Goal: Information Seeking & Learning: Find specific page/section

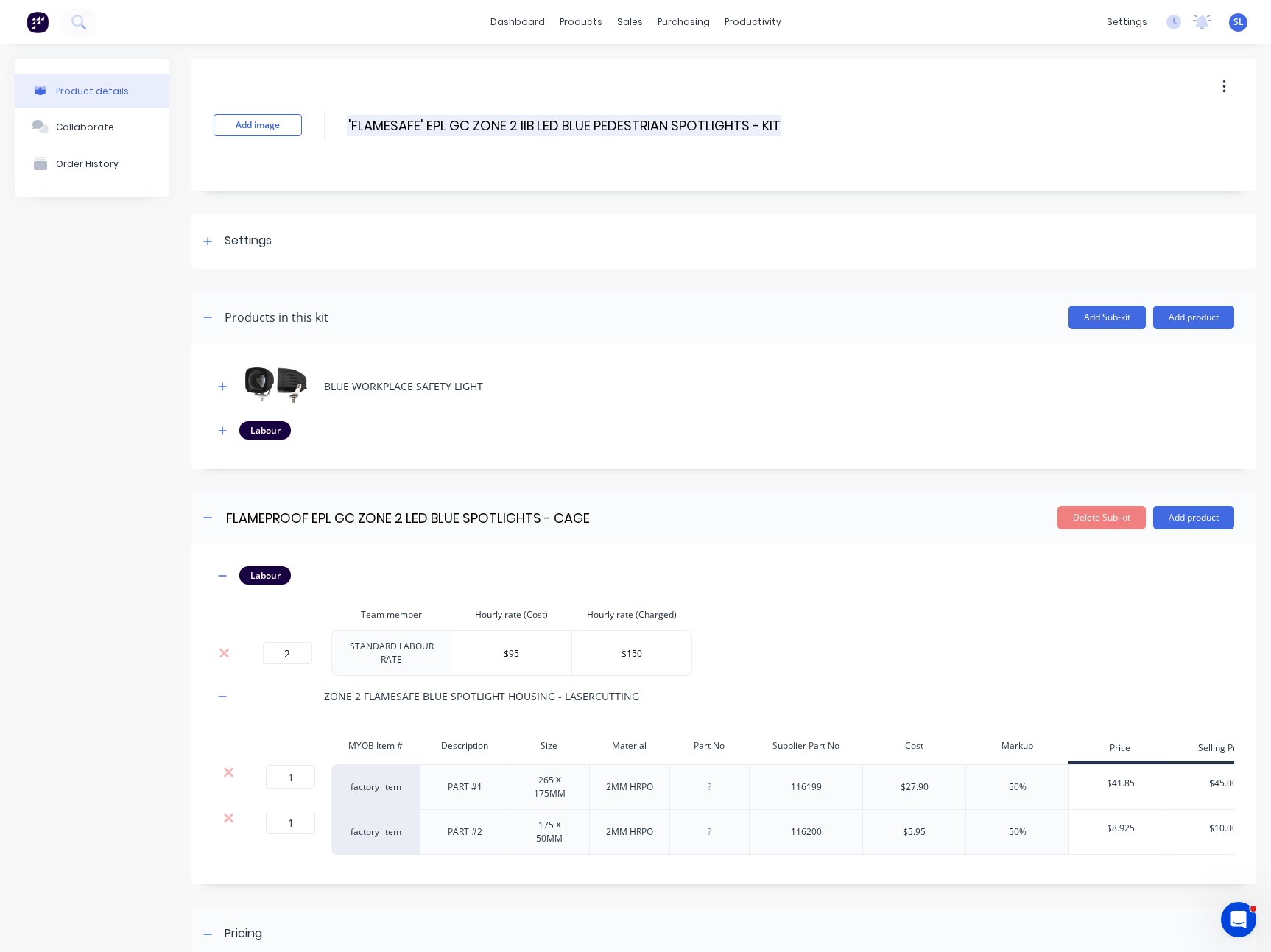
click at [514, 122] on input "'FLAMESAFE' EPL GC ZONE 2 IIB LED BLUE PEDESTRIAN SPOTLIGHTS - KIT" at bounding box center [564, 126] width 435 height 22
click at [229, 575] on button "button" at bounding box center [223, 576] width 19 height 19
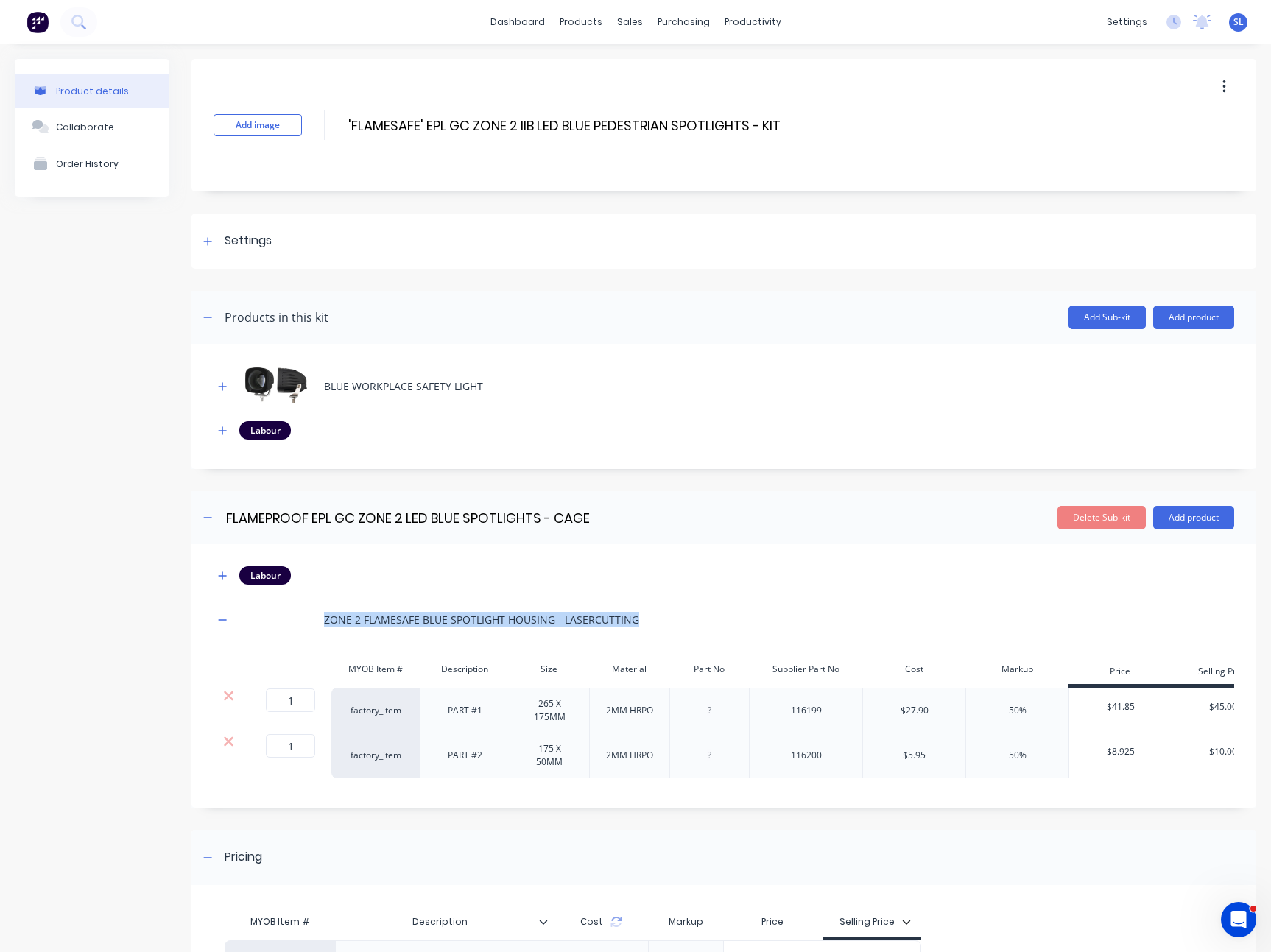
drag, startPoint x: 324, startPoint y: 621, endPoint x: 677, endPoint y: 622, distance: 353.0
click at [677, 622] on div "ZONE 2 FLAMESAFE BLUE SPOTLIGHT HOUSING - LASERCUTTING" at bounding box center [723, 620] width 1020 height 40
copy div "ZONE 2 FLAMESAFE BLUE SPOTLIGHT HOUSING - LASERCUTTING"
click at [220, 623] on icon "button" at bounding box center [222, 619] width 9 height 10
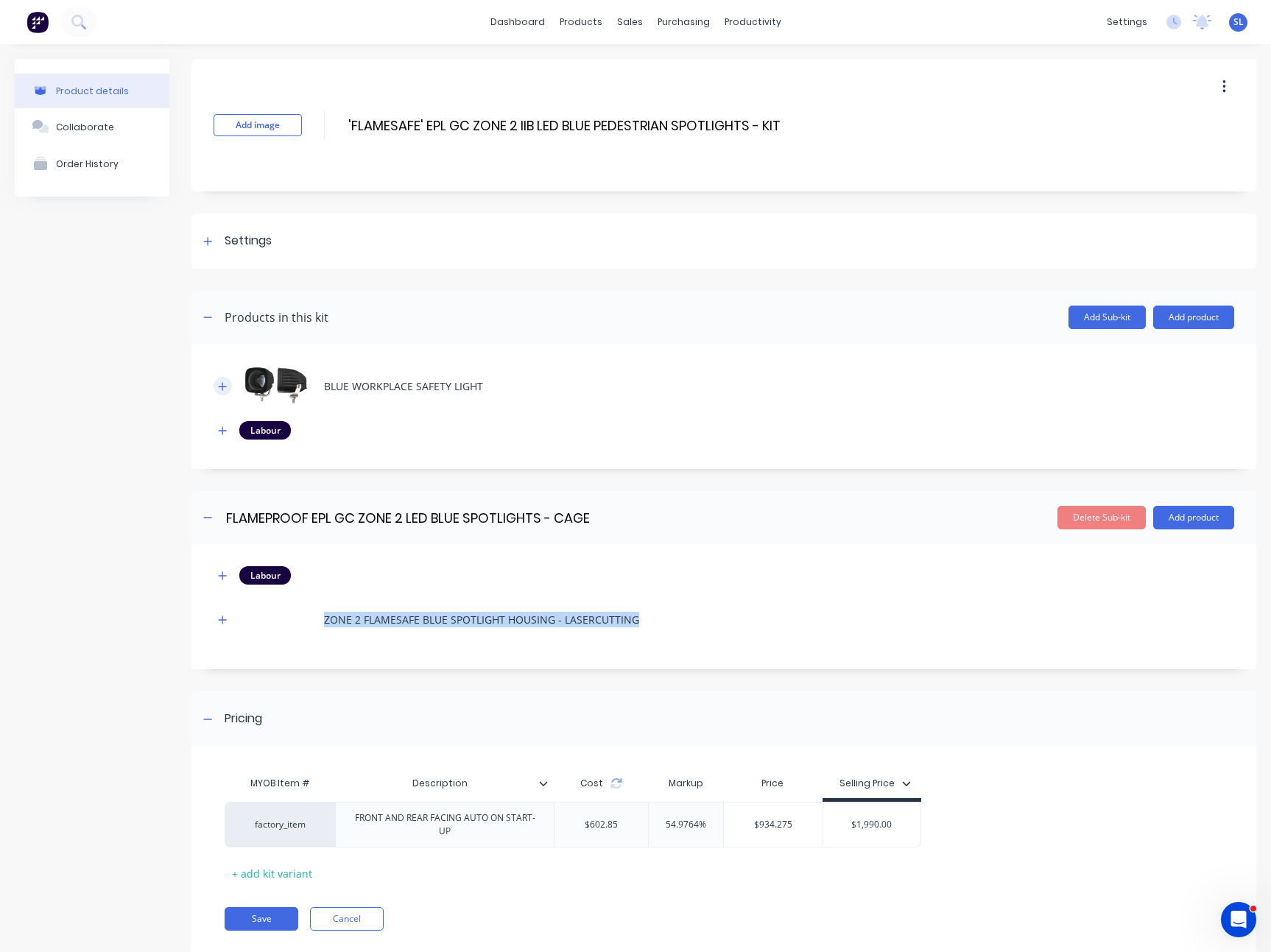
click at [220, 385] on icon "button" at bounding box center [222, 386] width 9 height 10
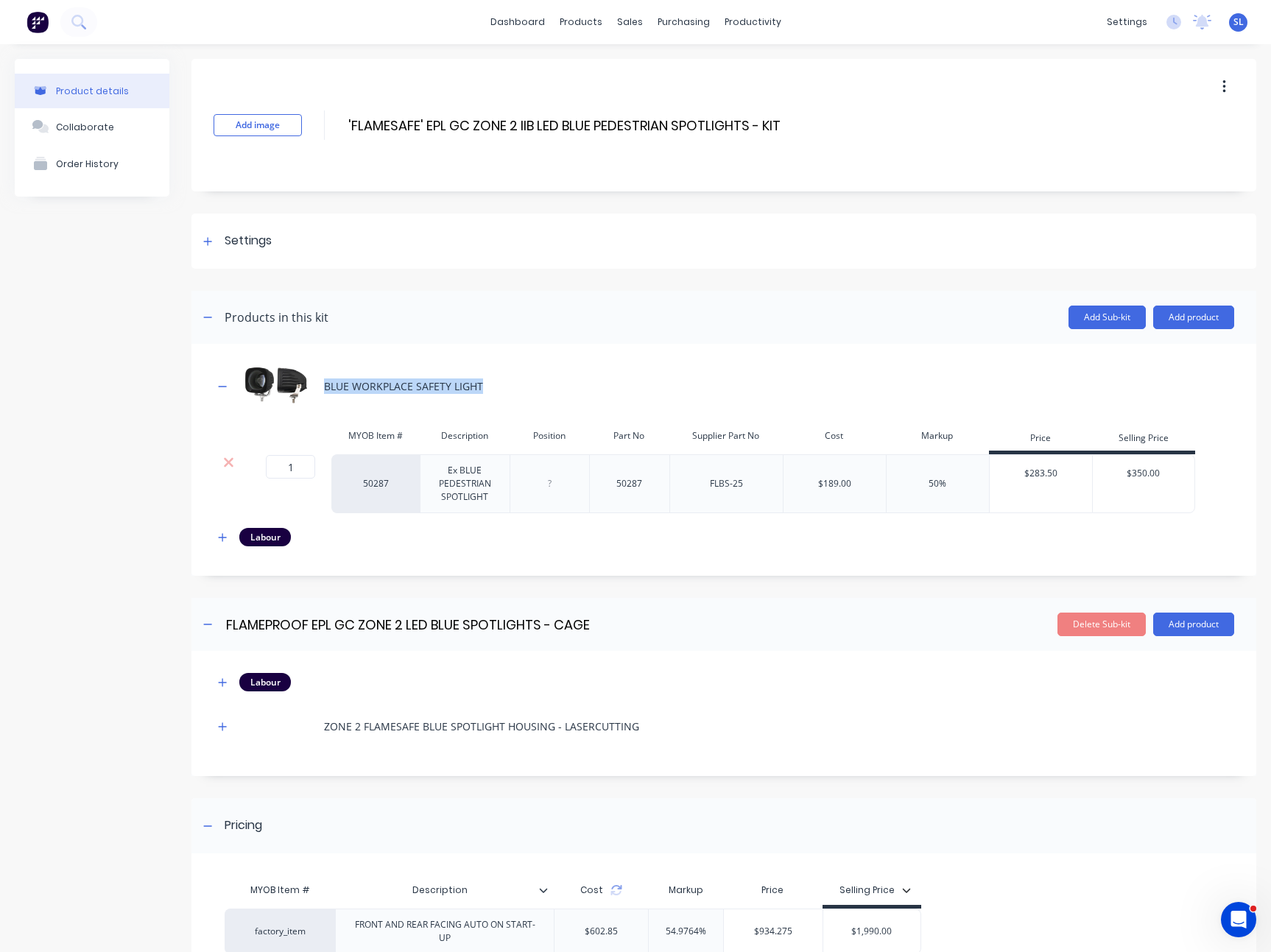
drag, startPoint x: 322, startPoint y: 389, endPoint x: 487, endPoint y: 386, distance: 165.0
click at [487, 386] on div "BLUE WORKPLACE SAFETY LIGHT" at bounding box center [723, 386] width 1020 height 40
copy div "BLUE WORKPLACE SAFETY LIGHT"
click at [220, 533] on icon "button" at bounding box center [222, 537] width 9 height 10
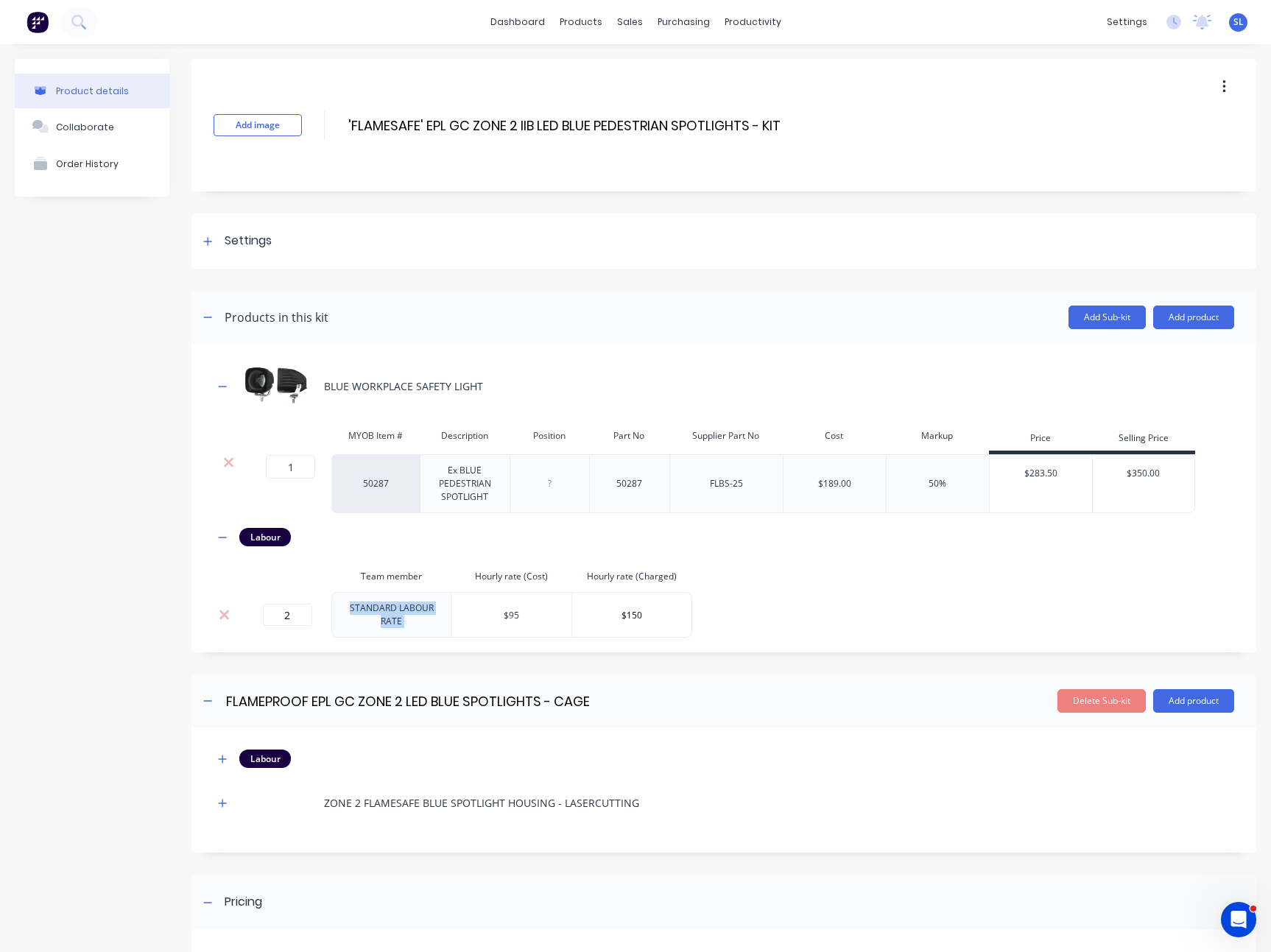
drag, startPoint x: 334, startPoint y: 609, endPoint x: 462, endPoint y: 606, distance: 128.0
click at [462, 606] on tr "2 STANDARD LABOUR RATE $95 $150" at bounding box center [452, 614] width 479 height 46
copy td "STANDARD LABOUR RATE"
click at [217, 761] on button "button" at bounding box center [223, 759] width 19 height 19
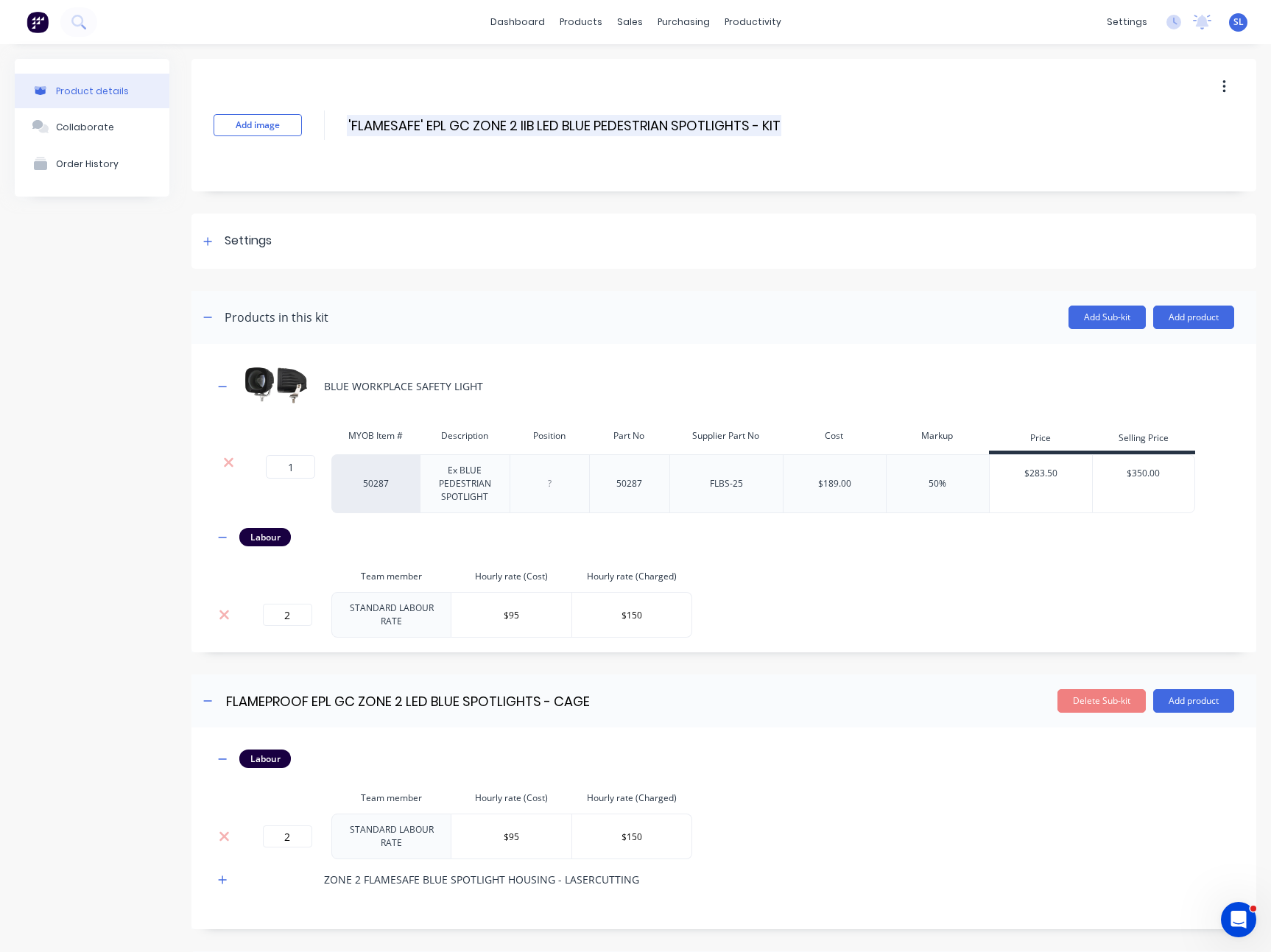
click at [461, 129] on input "'FLAMESAFE' EPL GC ZONE 2 IIB LED BLUE PEDESTRIAN SPOTLIGHTS - KIT" at bounding box center [564, 126] width 435 height 22
click at [283, 702] on input "FLAMEPROOF EPL GC ZONE 2 LED BLUE SPOTLIGHTS - CAGE" at bounding box center [407, 701] width 367 height 22
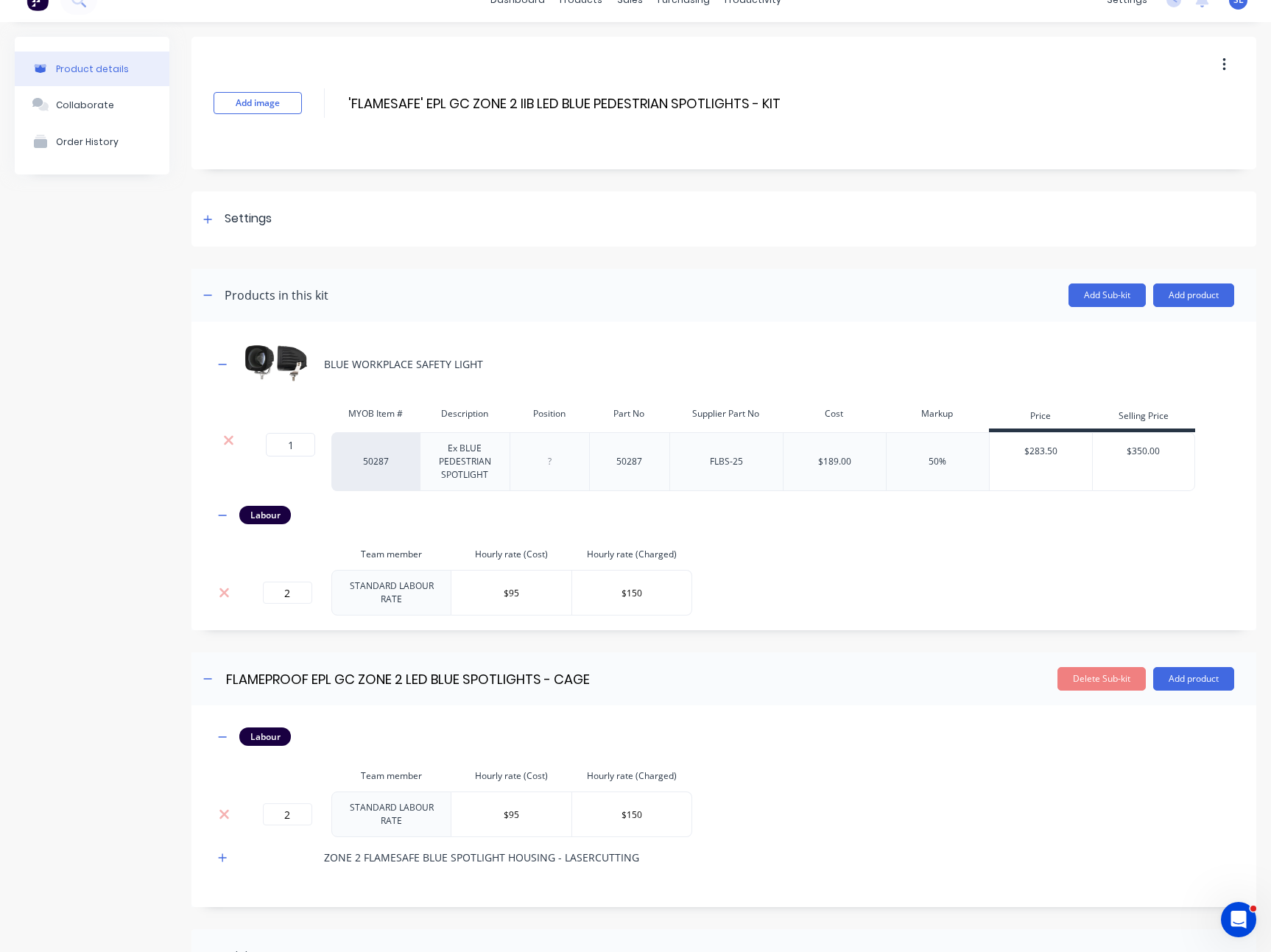
scroll to position [114, 0]
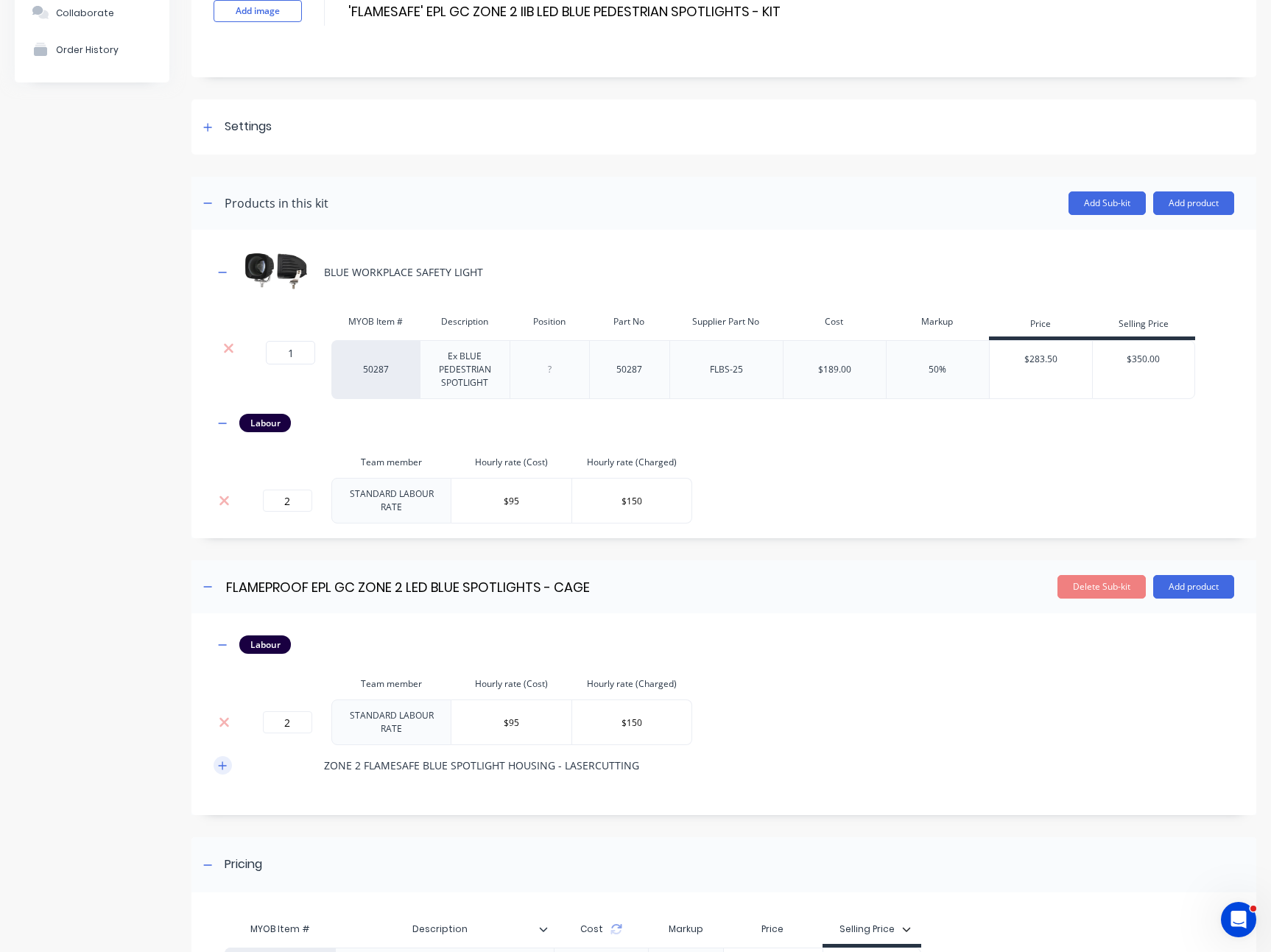
click at [228, 756] on button "button" at bounding box center [223, 766] width 19 height 19
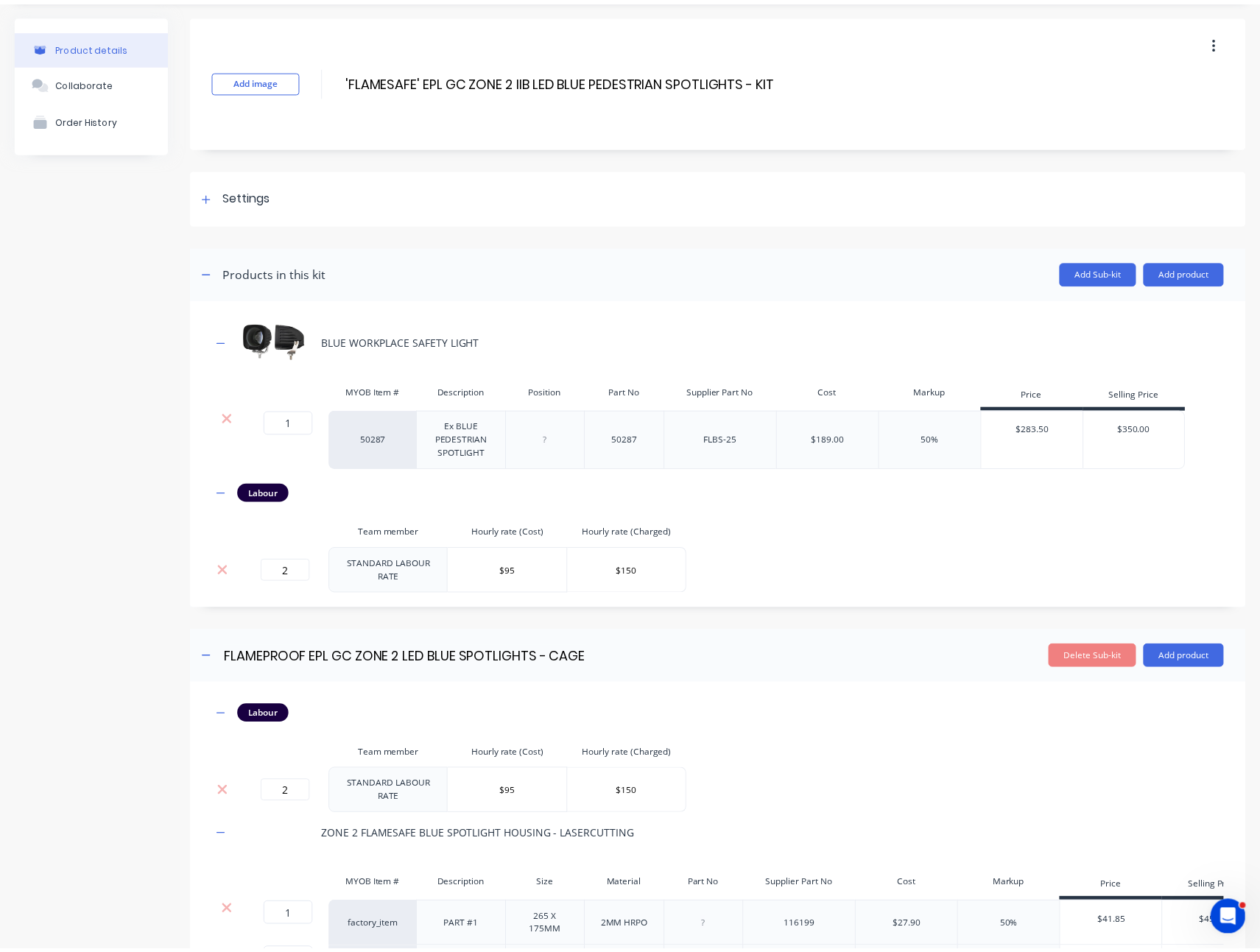
scroll to position [0, 0]
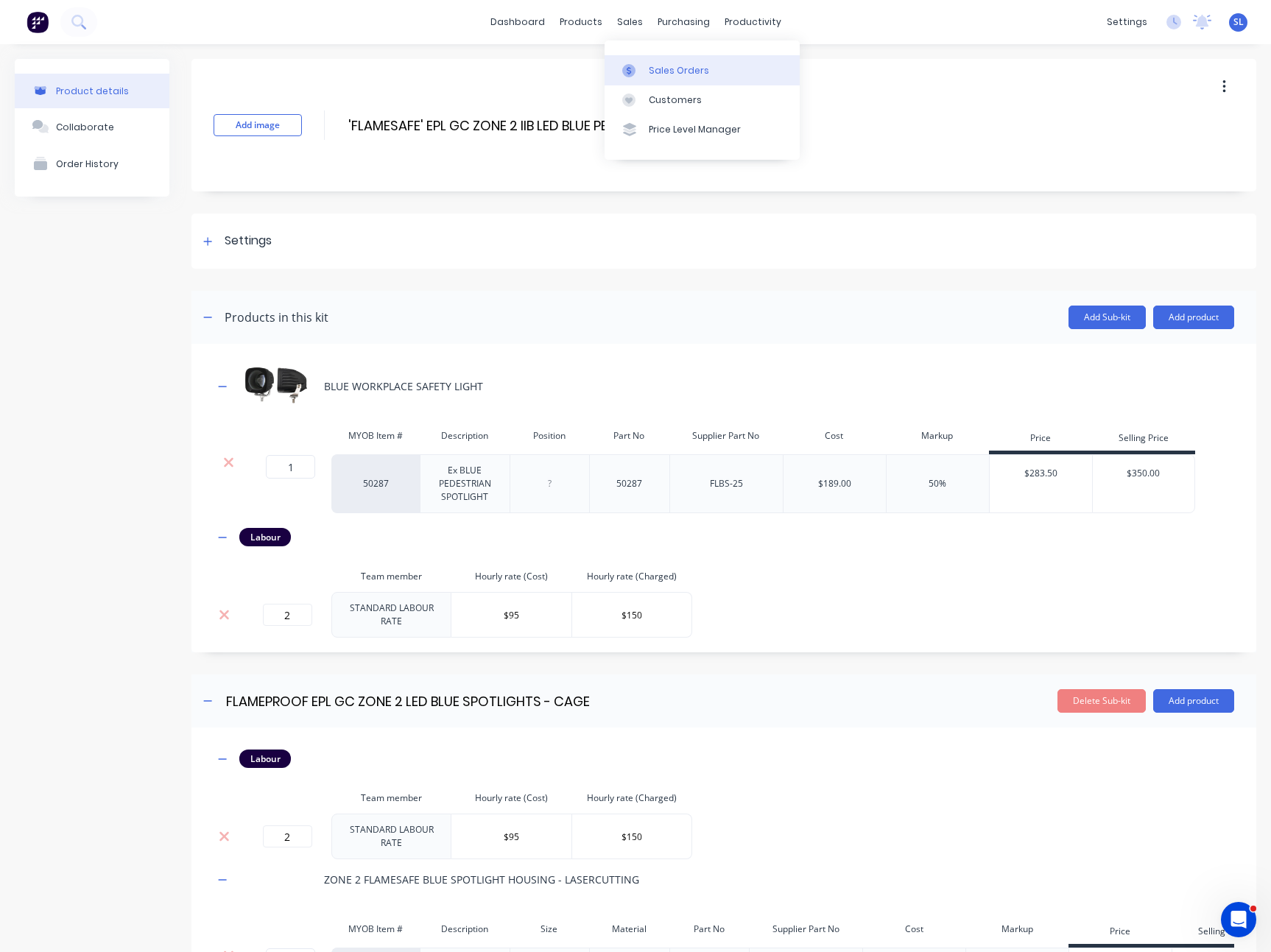
click at [644, 68] on link "Sales Orders" at bounding box center [701, 70] width 195 height 29
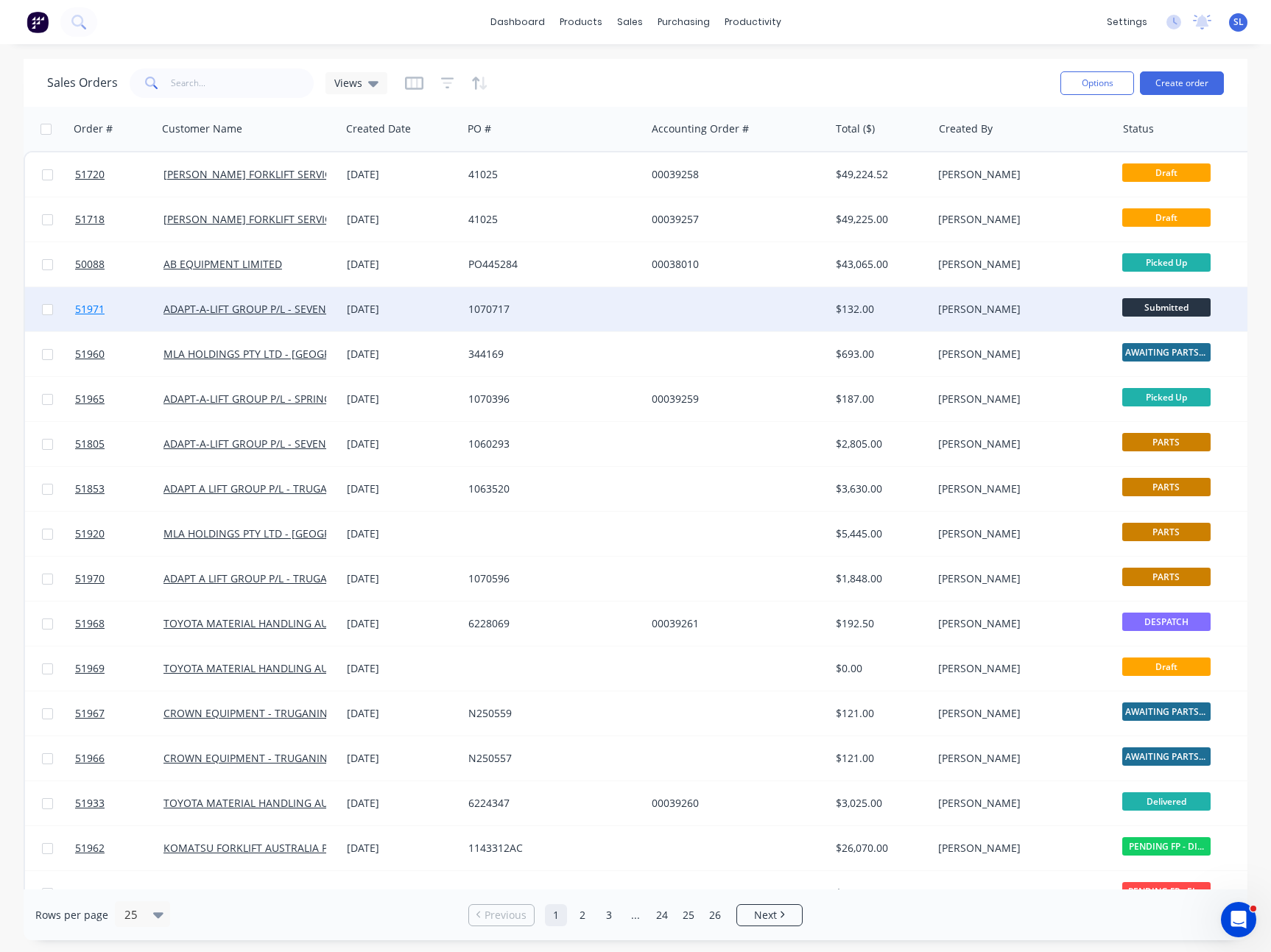
click at [92, 304] on span "51971" at bounding box center [90, 309] width 29 height 15
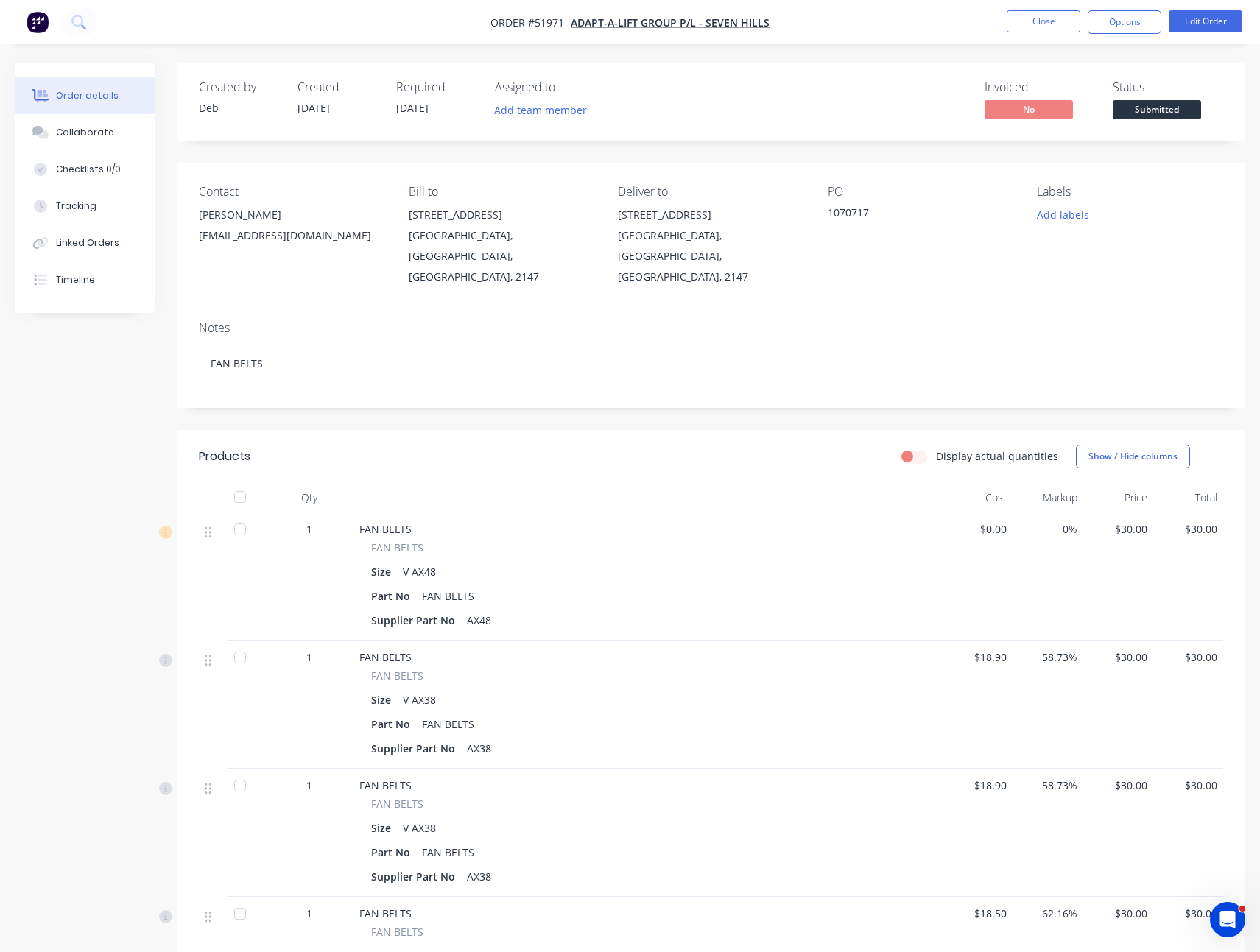
click at [1017, 7] on nav "Order #51971 - ADAPT-A-LIFT GROUP P/L - SEVEN HILLS Close Options Edit Order" at bounding box center [630, 22] width 1260 height 44
click at [1030, 17] on button "Close" at bounding box center [1043, 21] width 74 height 22
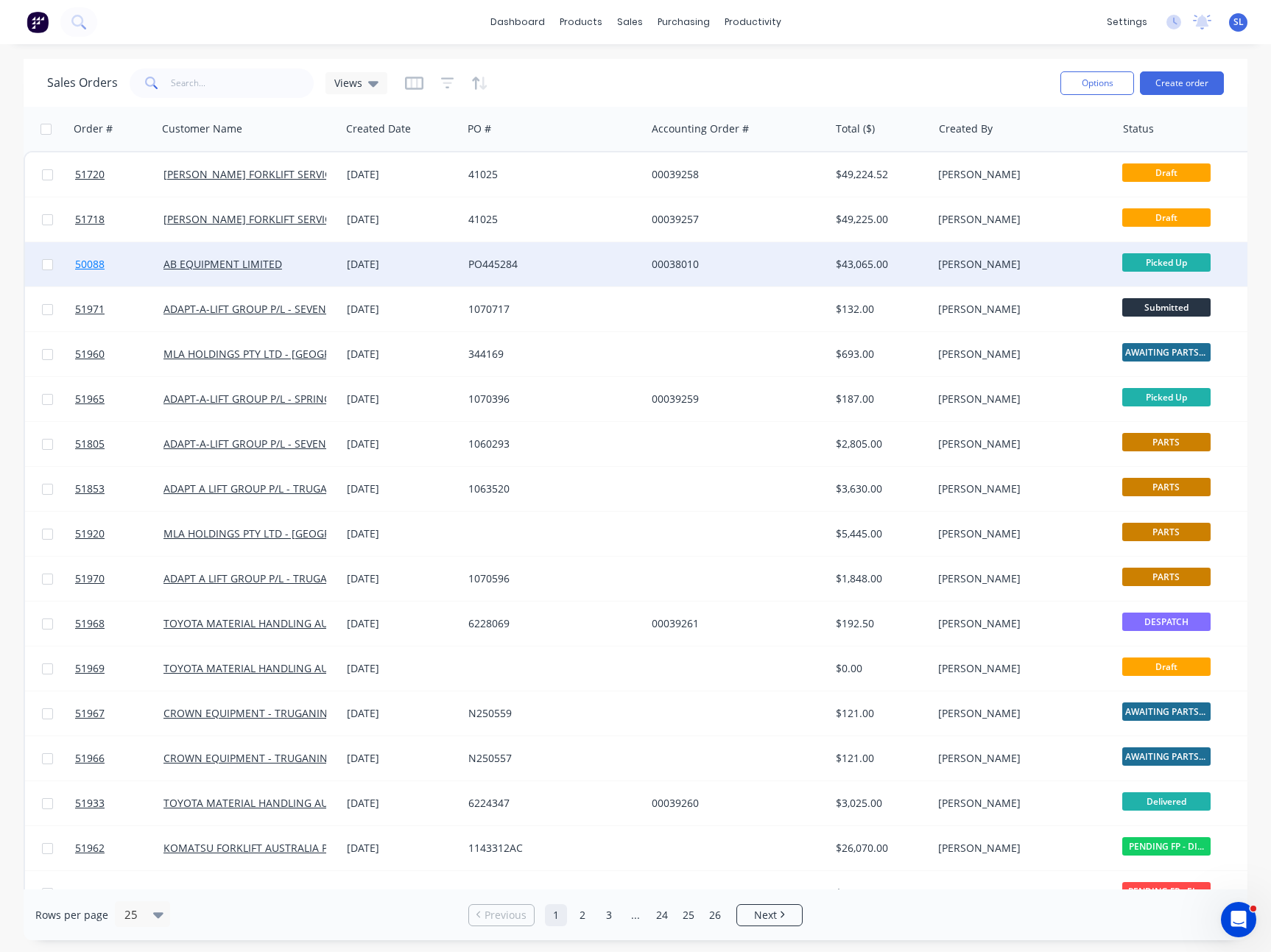
click at [94, 272] on link "50088" at bounding box center [119, 264] width 88 height 44
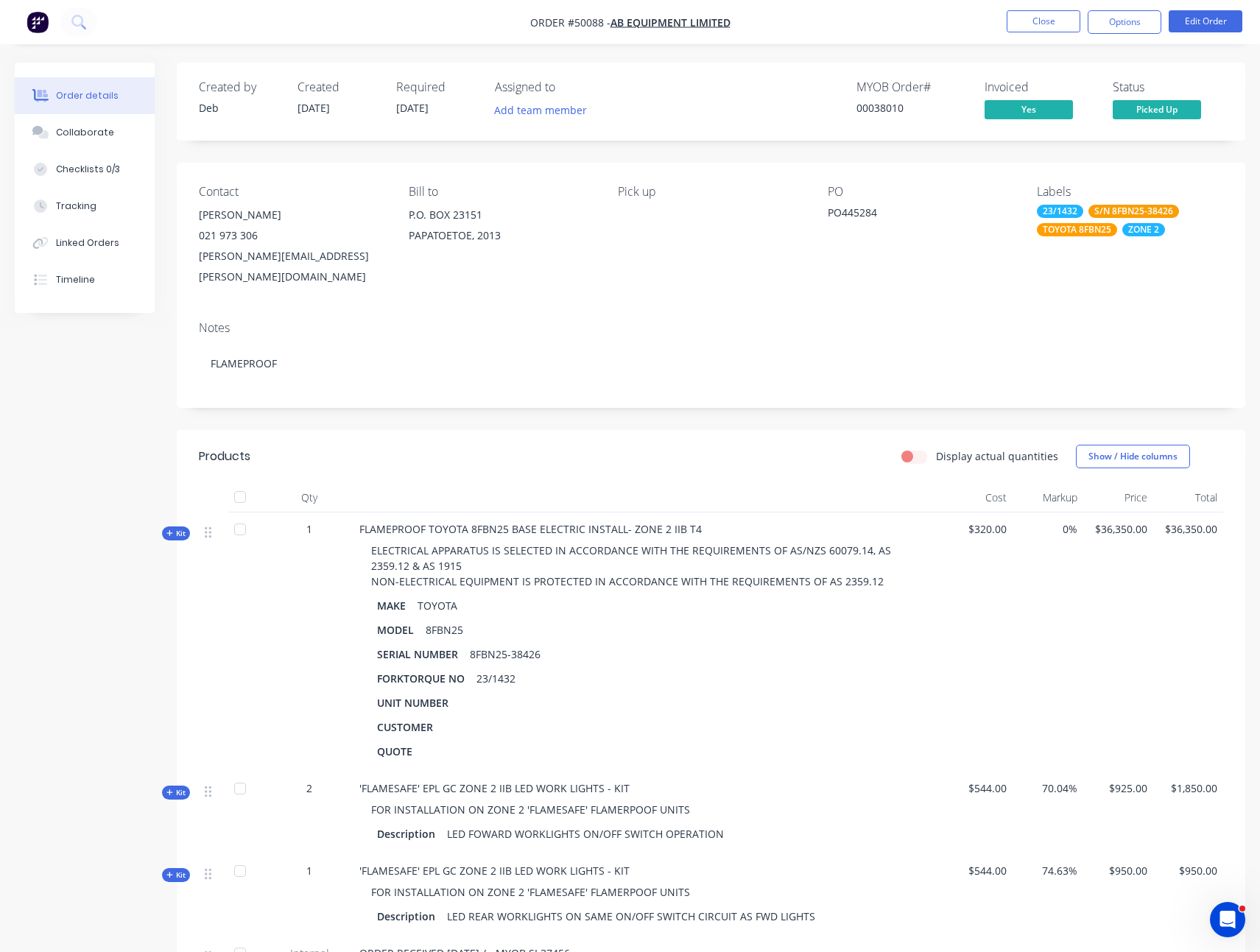
scroll to position [266, 0]
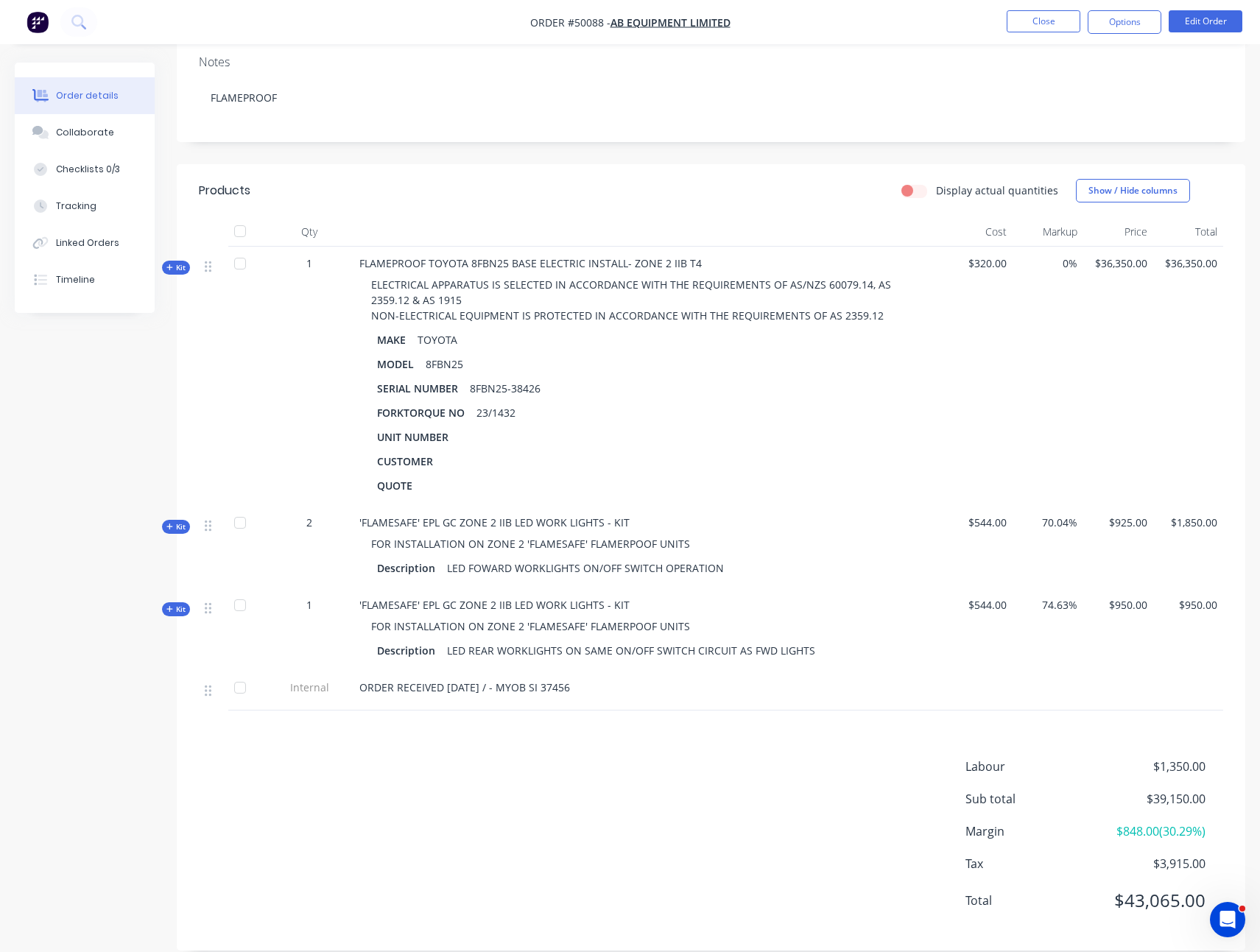
click at [178, 604] on span "Kit" at bounding box center [175, 609] width 19 height 11
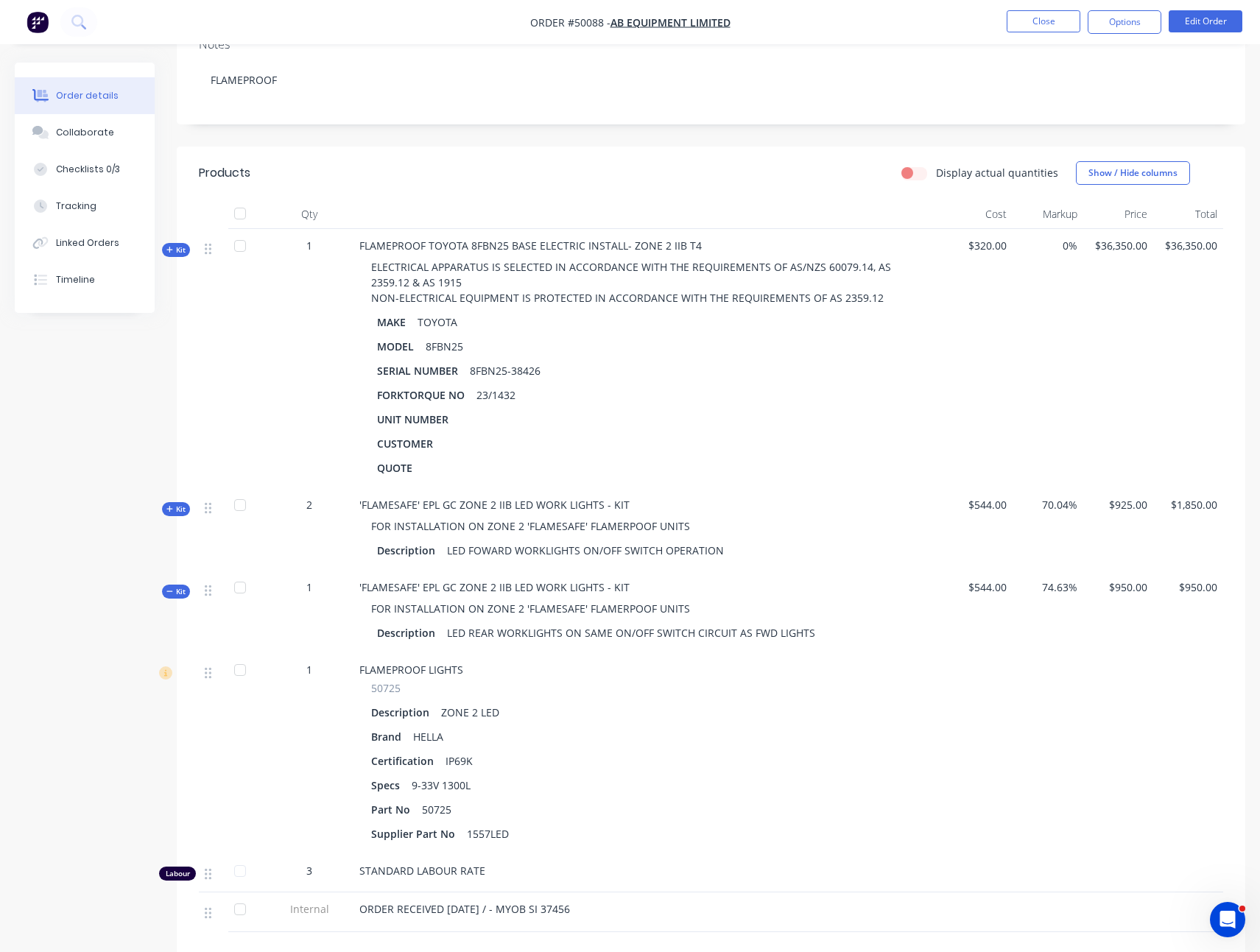
scroll to position [505, 0]
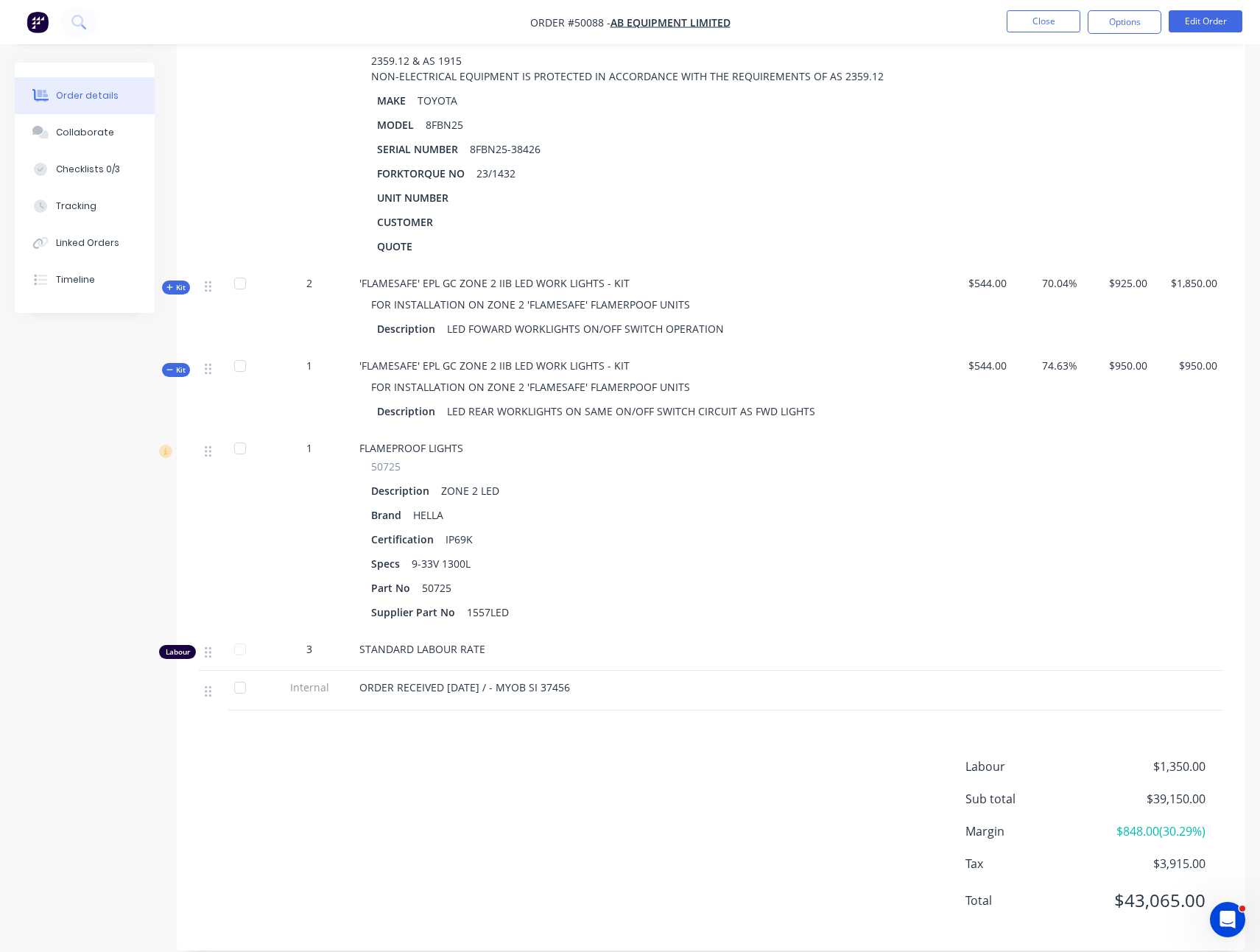
click at [187, 281] on div "Kit" at bounding box center [176, 288] width 28 height 14
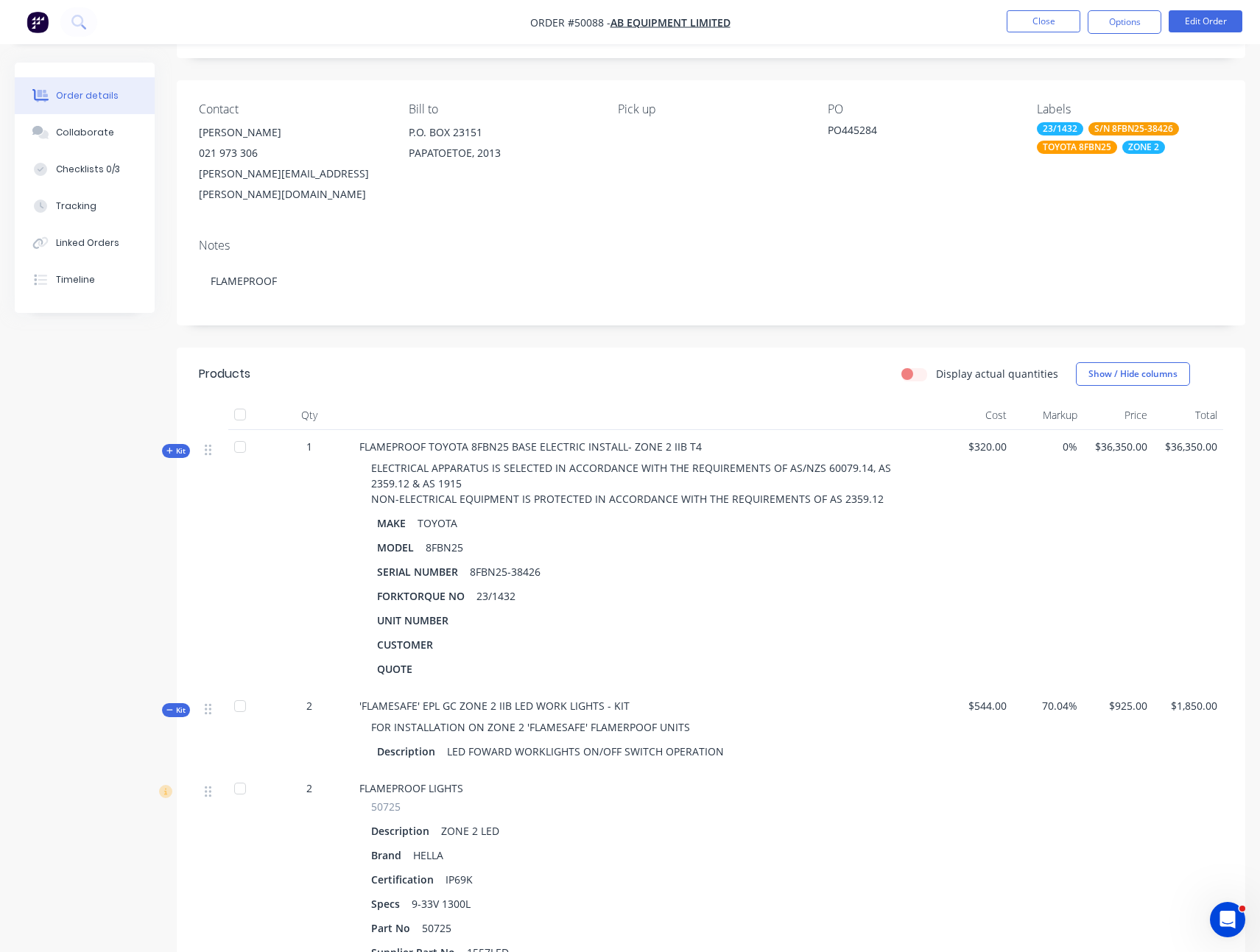
scroll to position [50, 0]
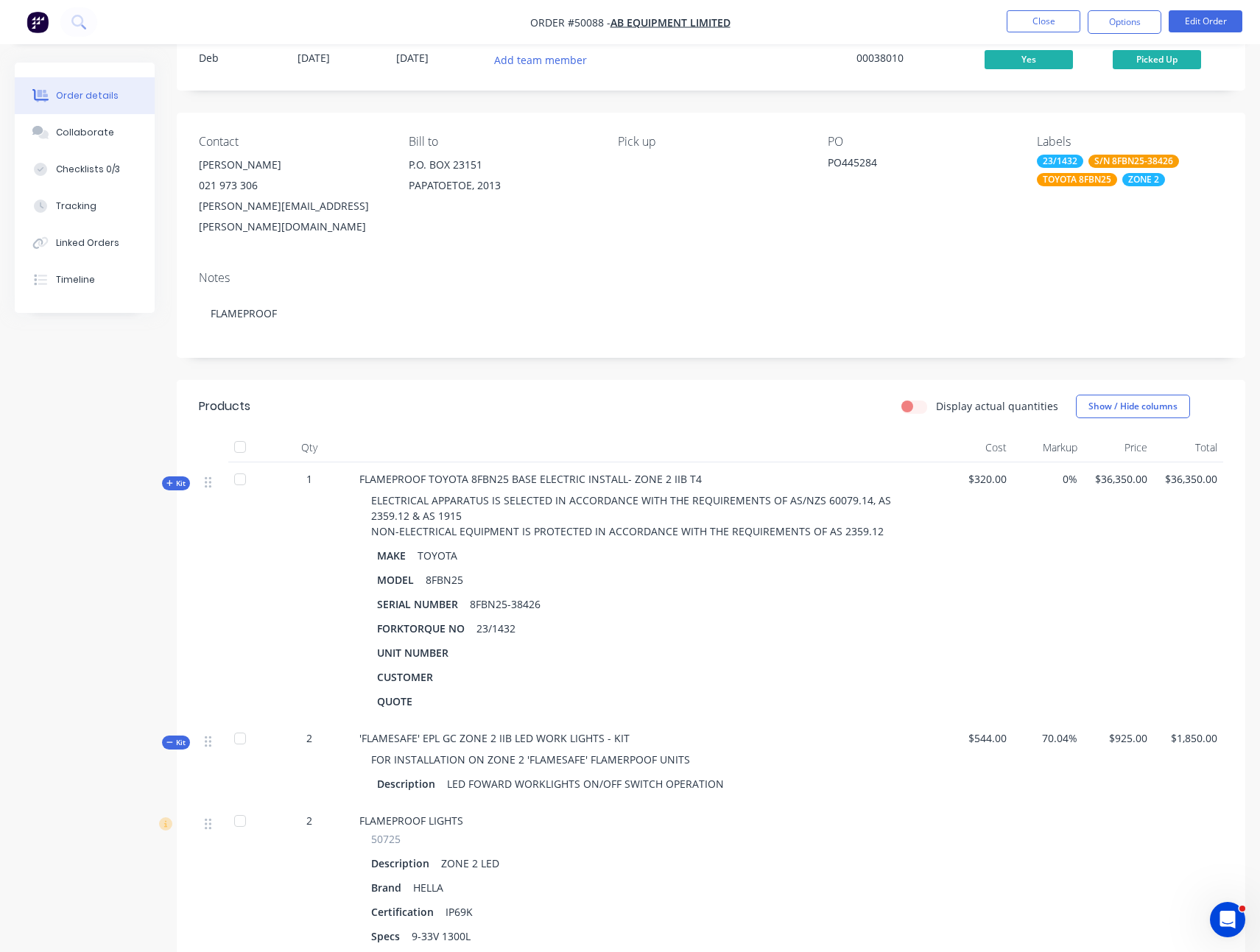
click at [177, 478] on span "Kit" at bounding box center [175, 483] width 19 height 11
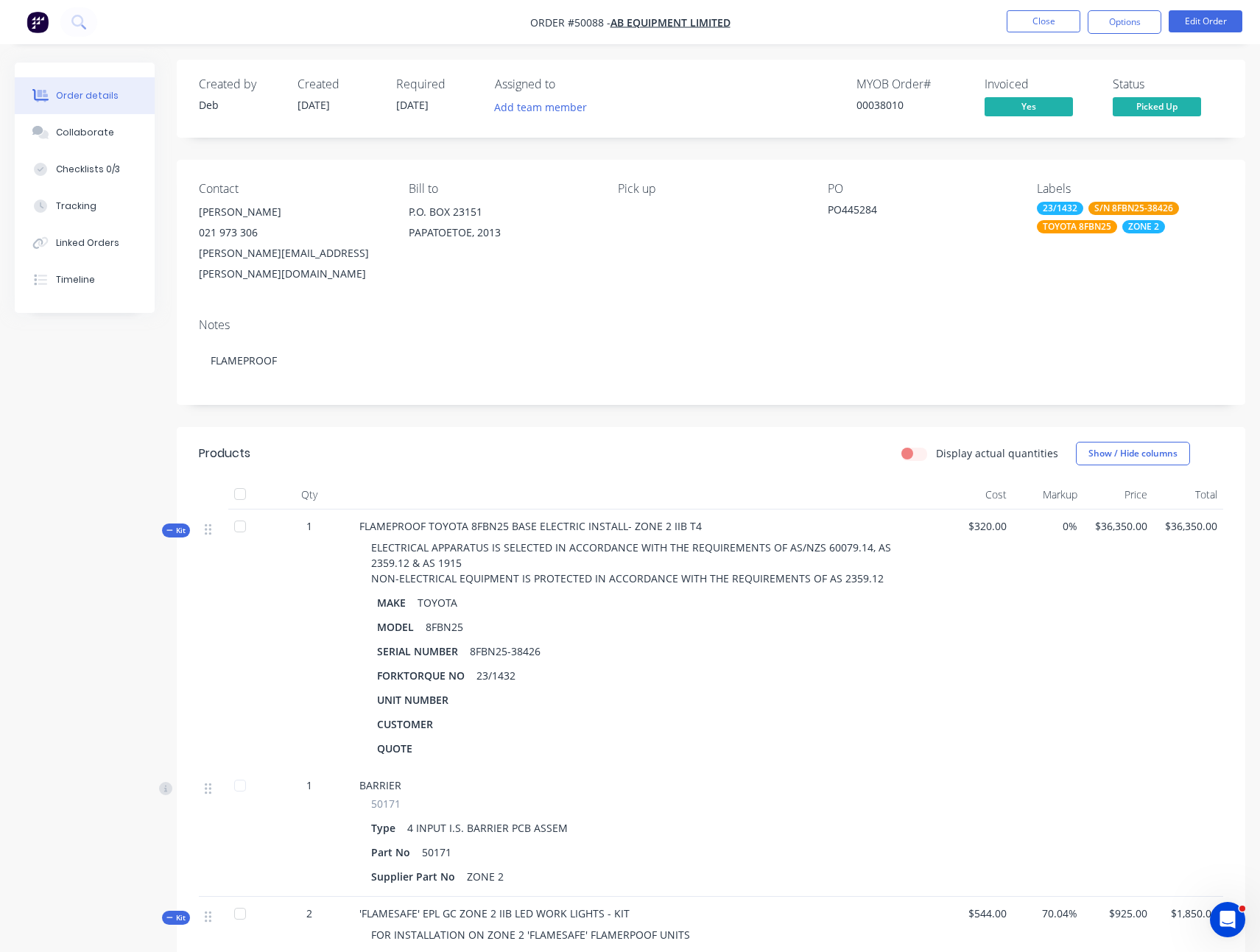
scroll to position [0, 0]
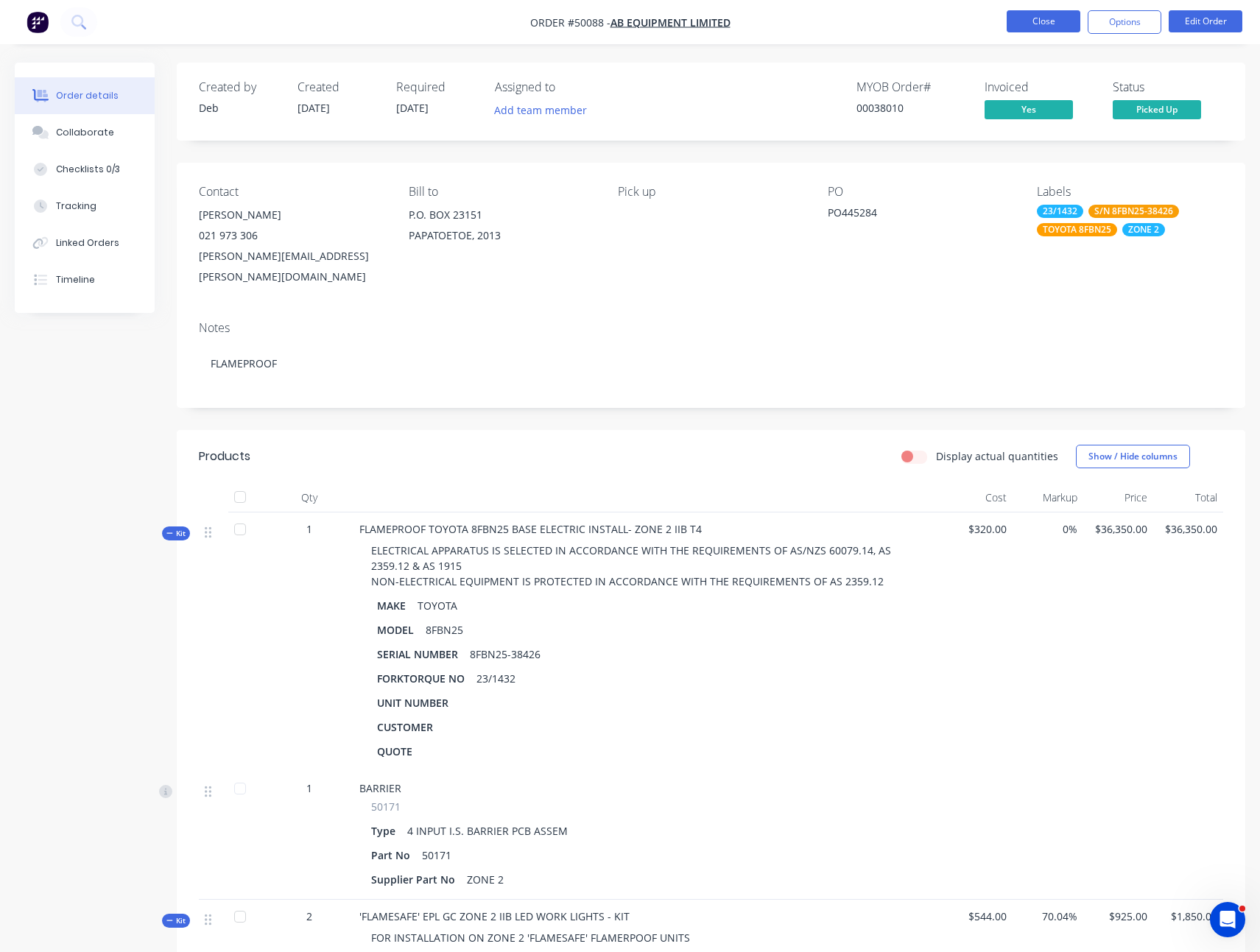
click at [1048, 21] on button "Close" at bounding box center [1043, 21] width 74 height 22
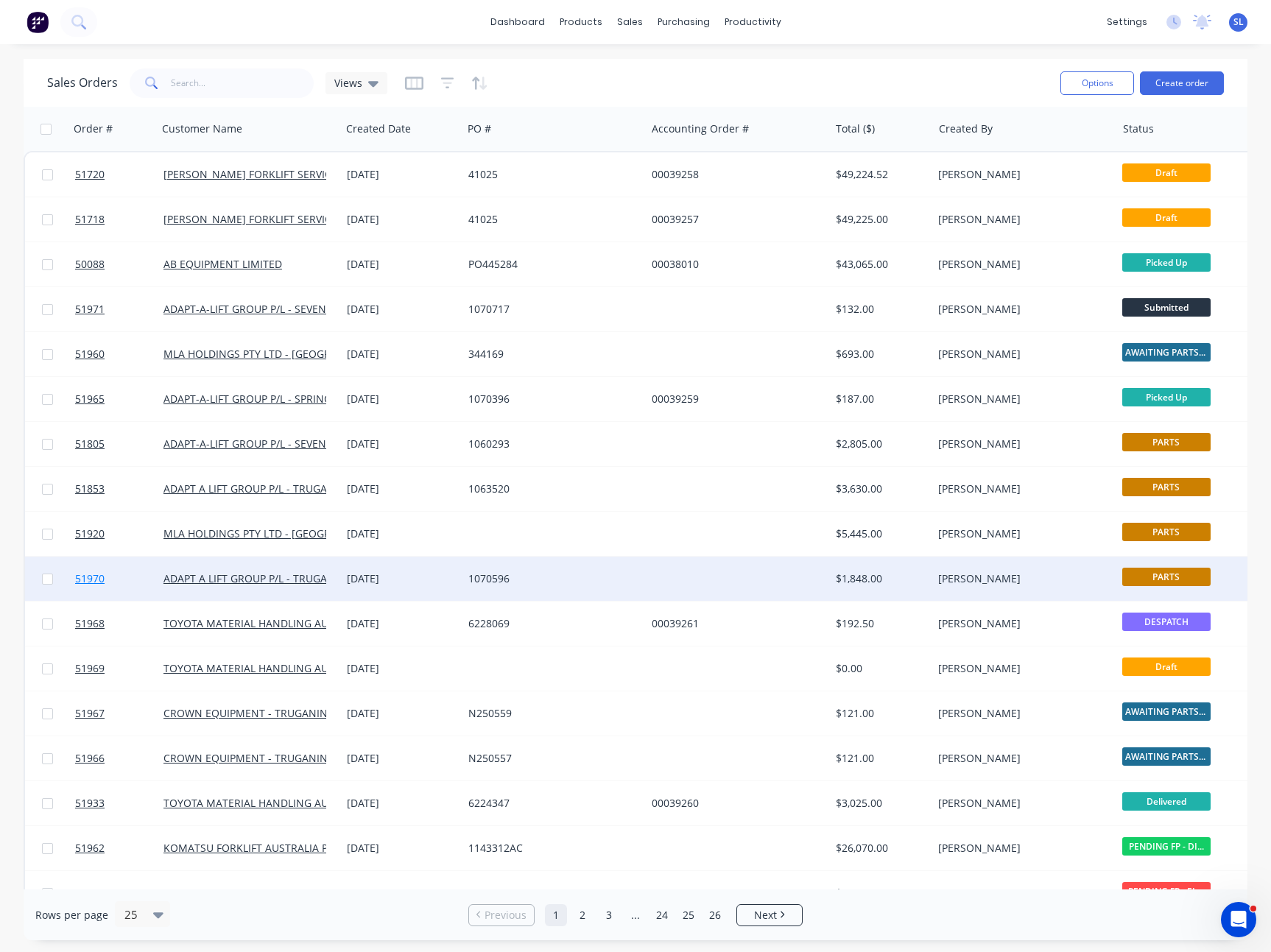
click at [95, 582] on span "51970" at bounding box center [90, 578] width 29 height 15
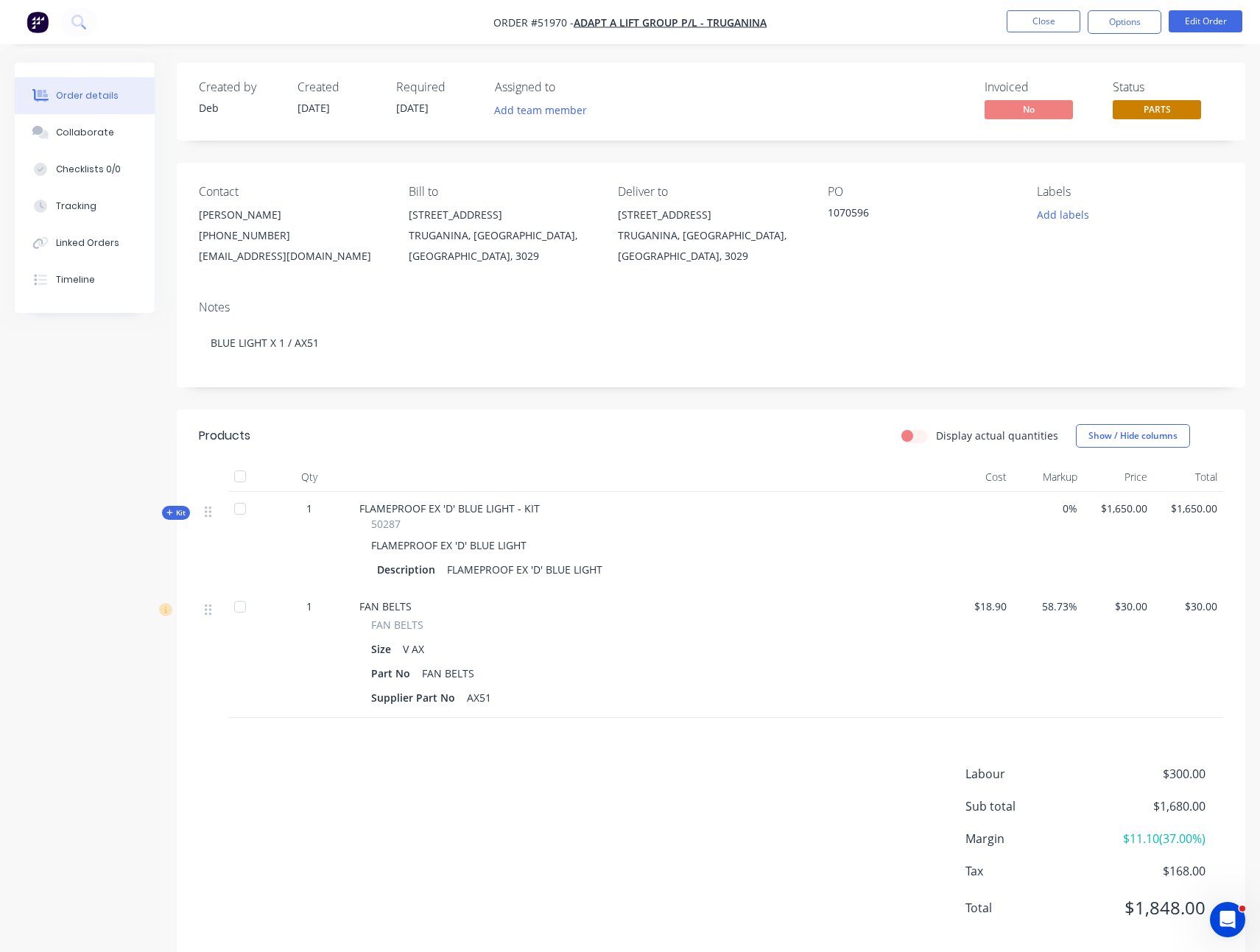
scroll to position [28, 0]
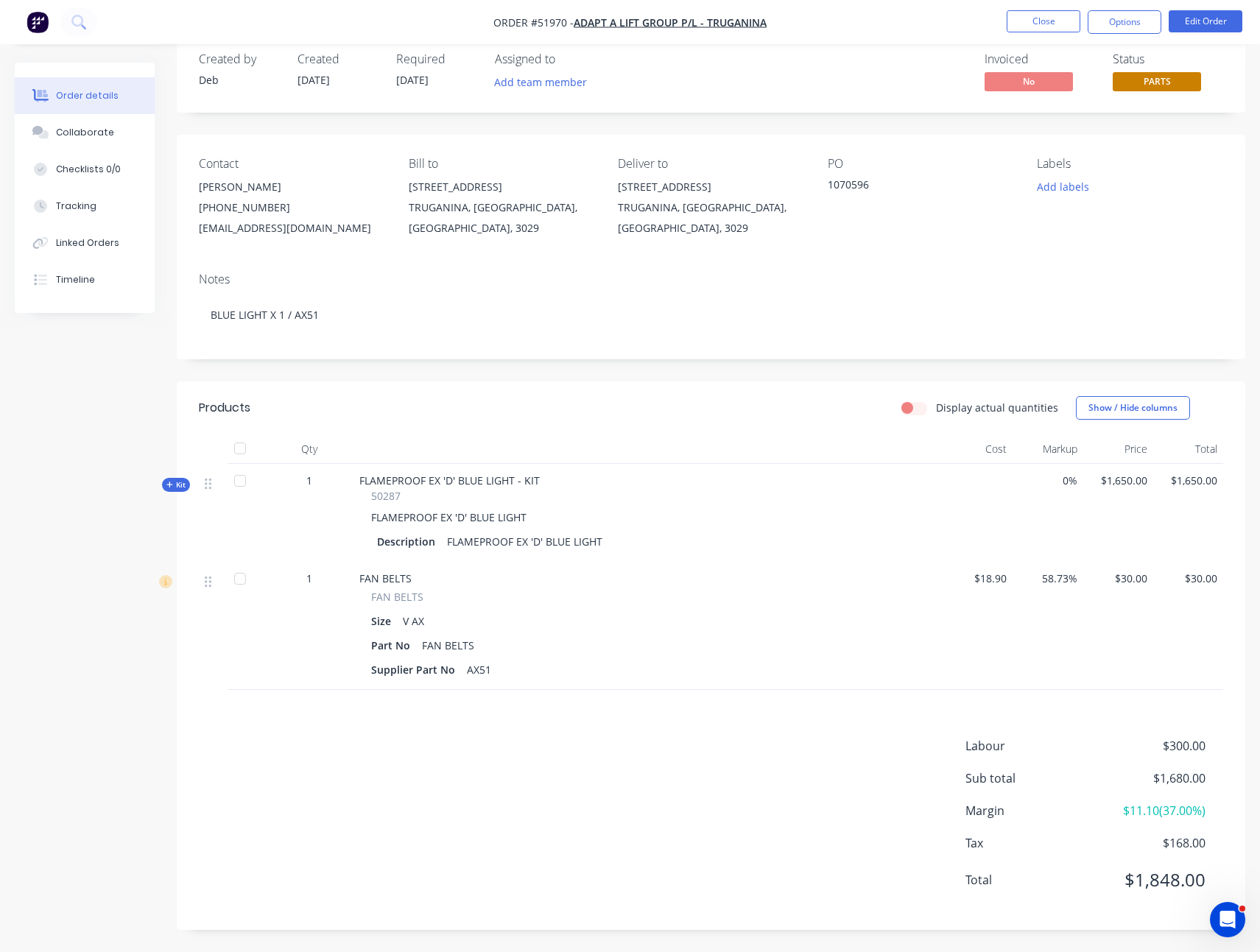
click at [182, 481] on span "Kit" at bounding box center [175, 485] width 19 height 11
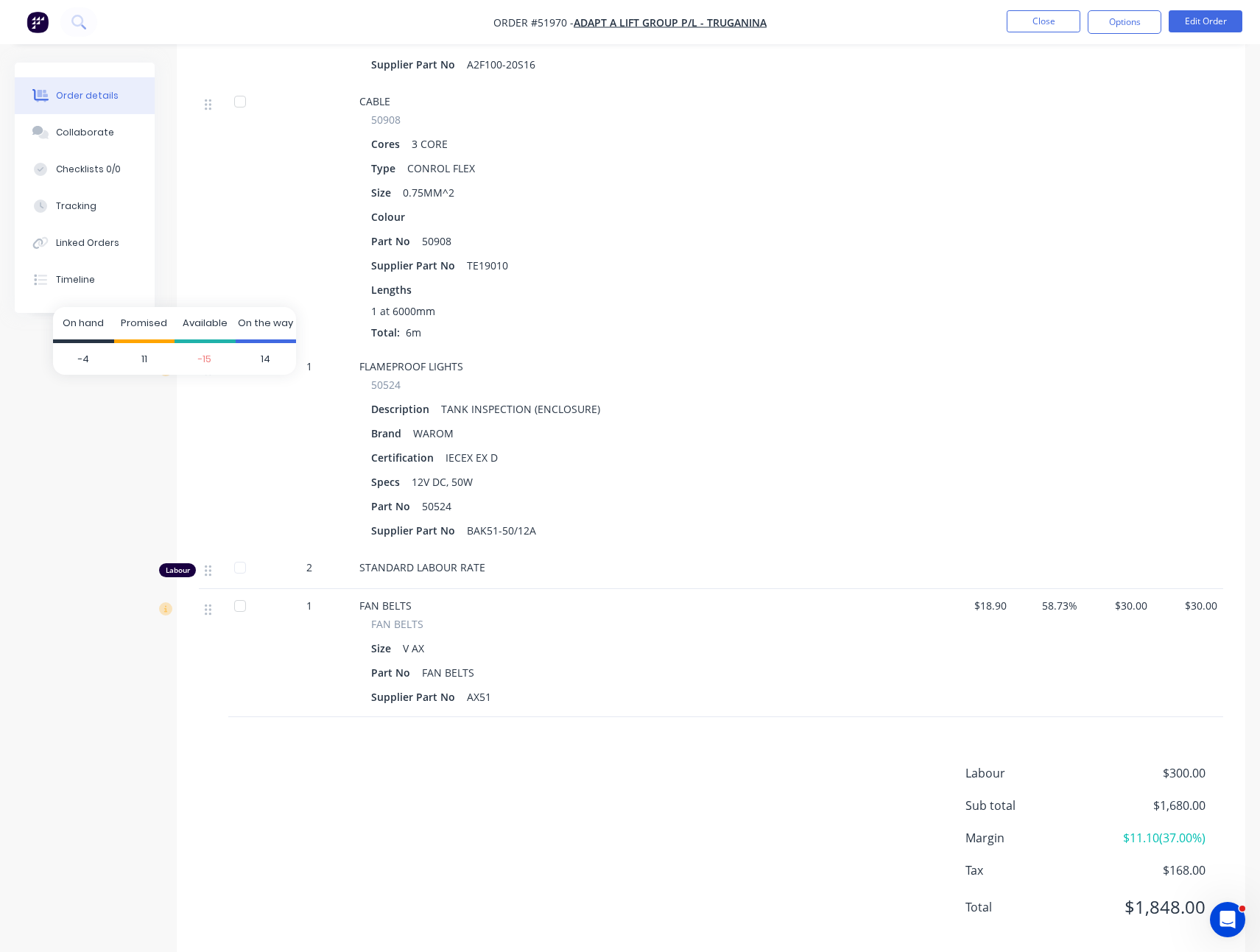
scroll to position [556, 0]
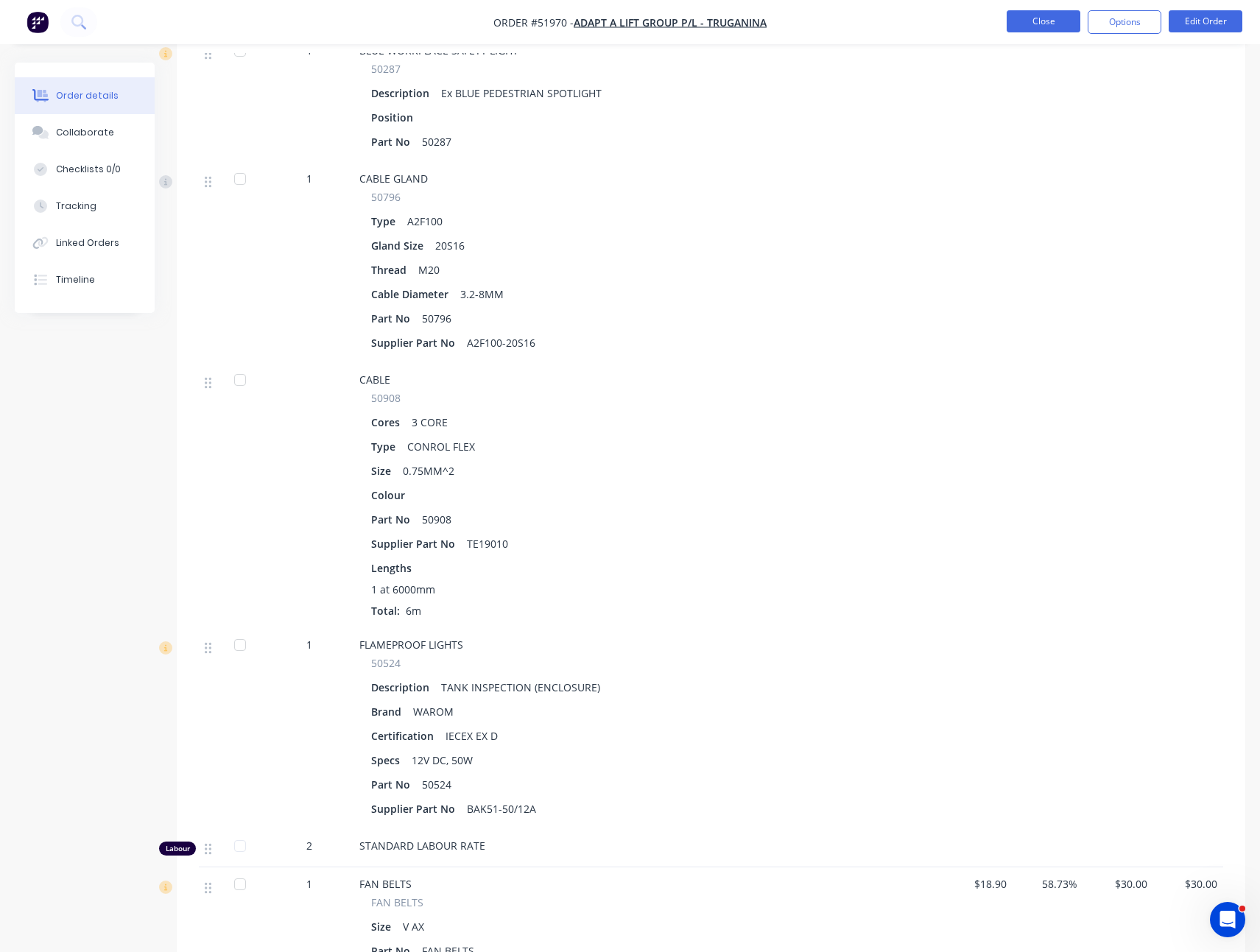
click at [1030, 29] on button "Close" at bounding box center [1043, 21] width 74 height 22
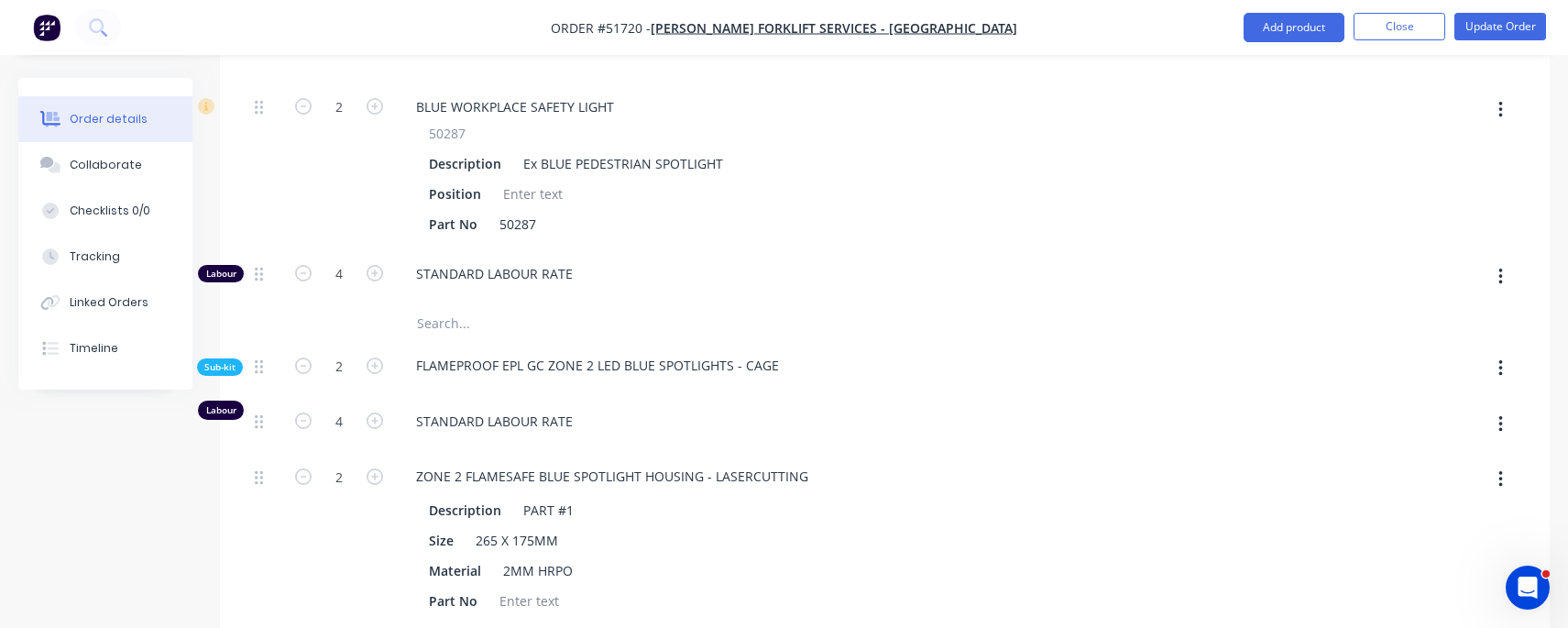
scroll to position [790, 0]
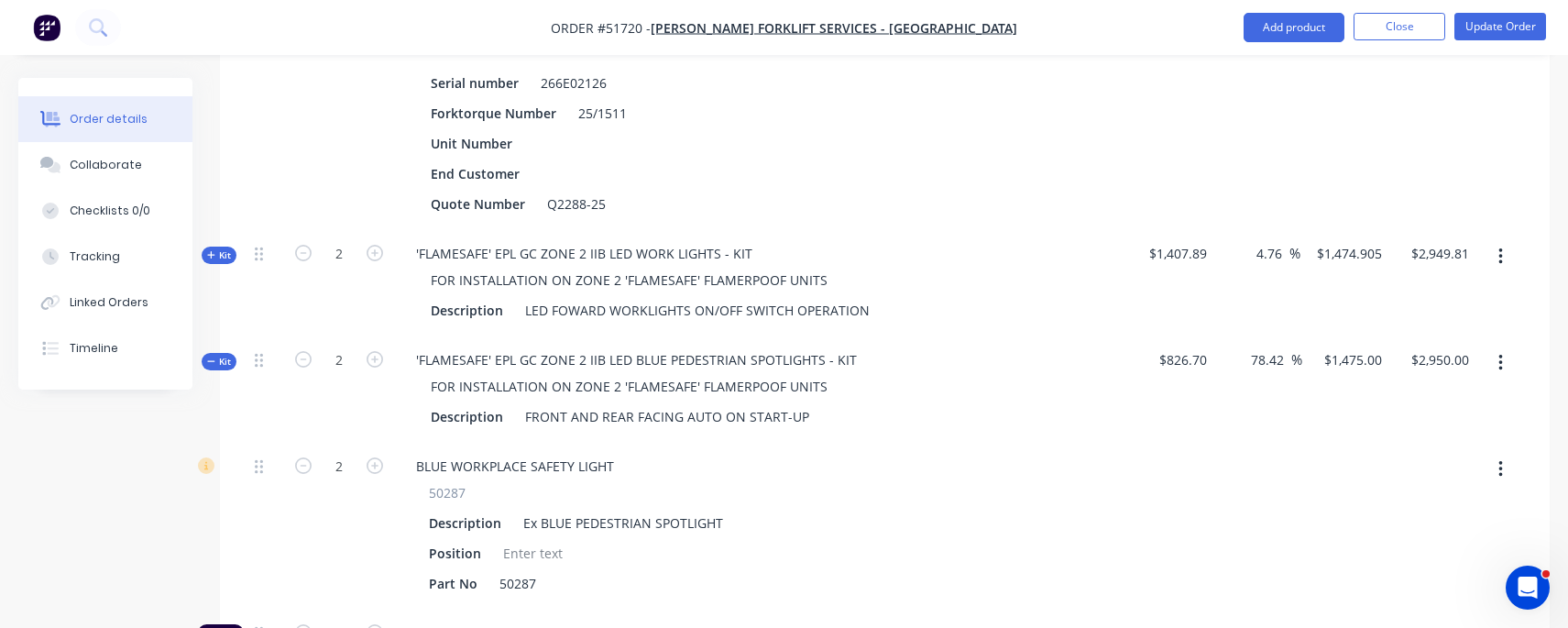
click at [224, 355] on span "Kit" at bounding box center [218, 361] width 24 height 14
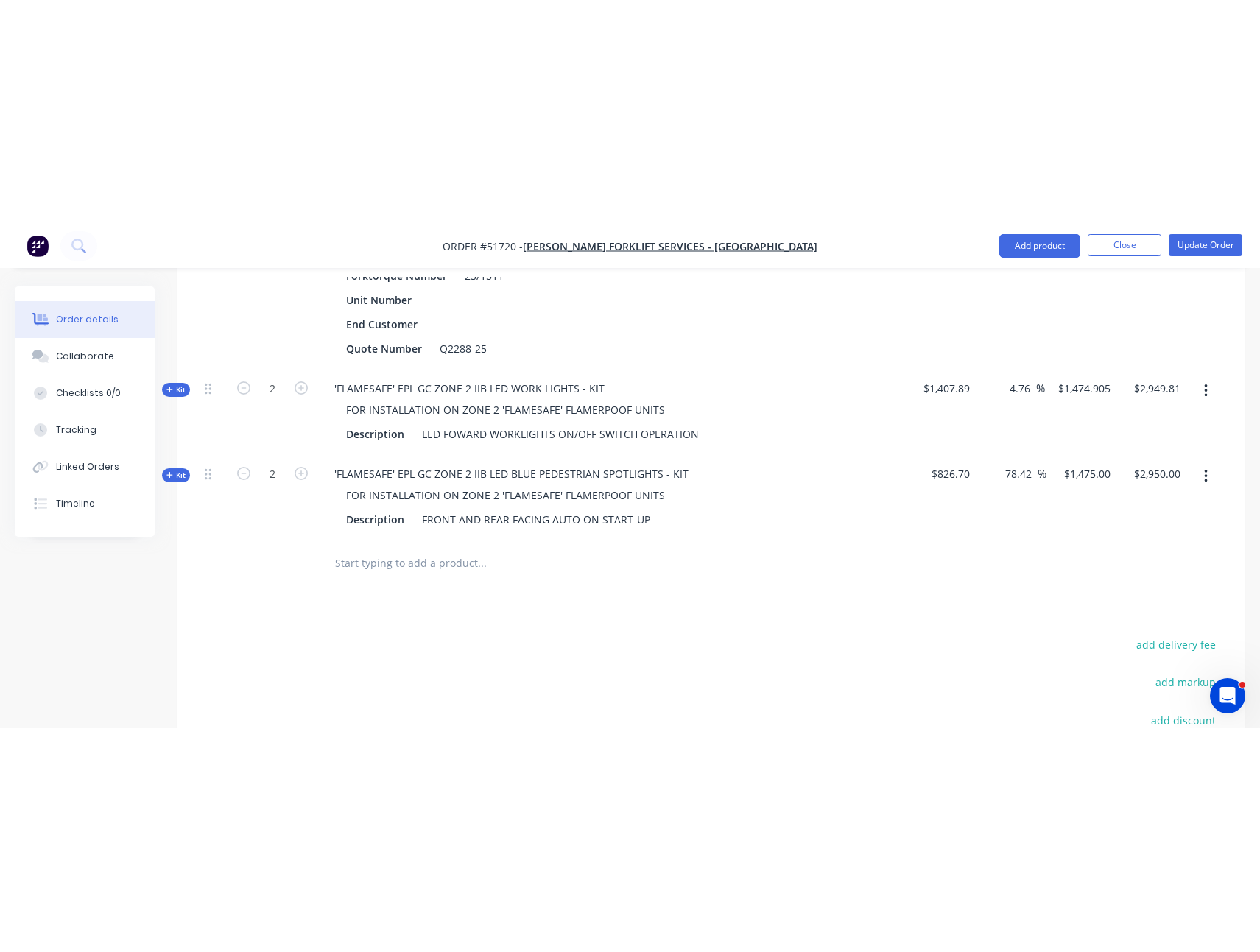
scroll to position [438, 0]
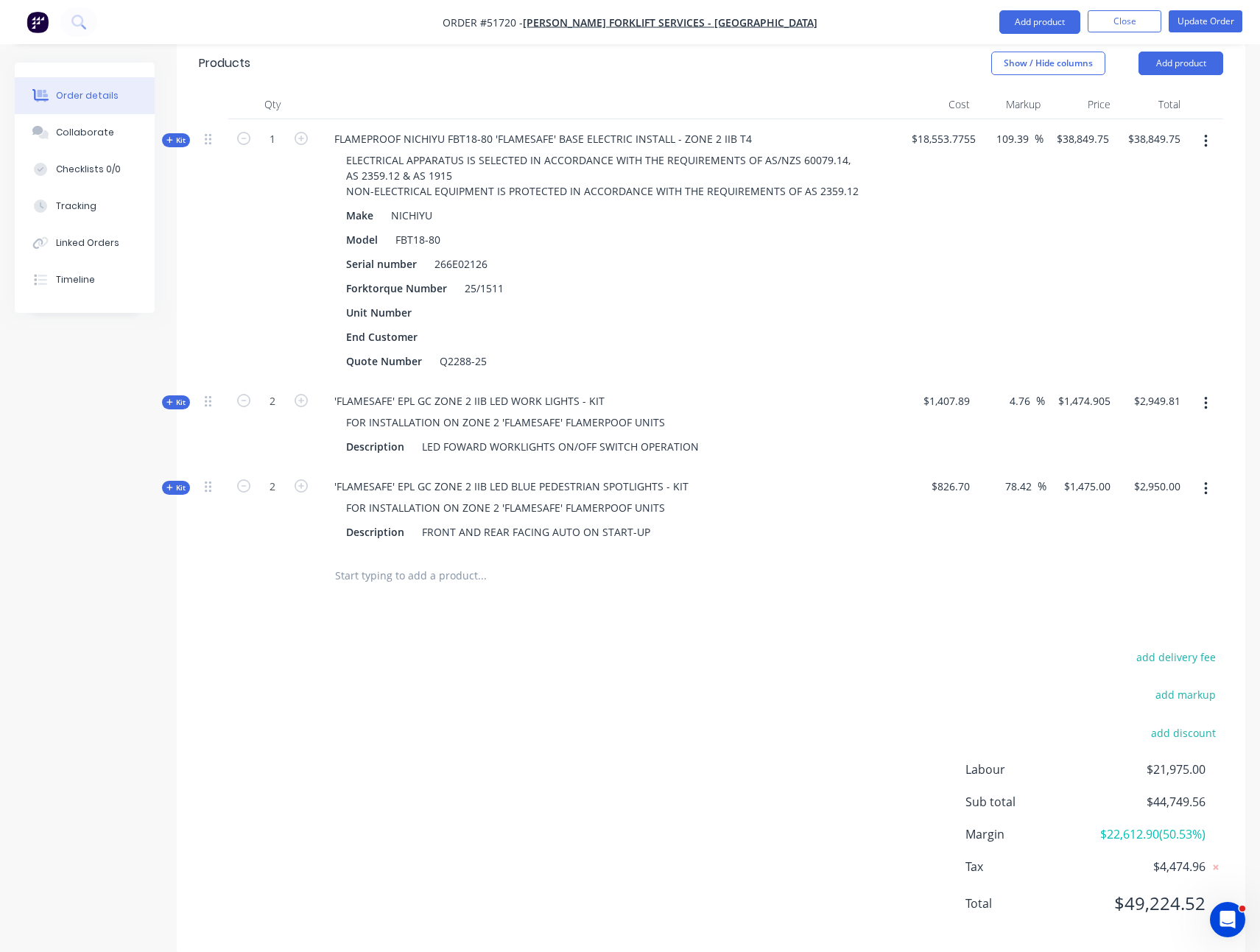
click at [164, 481] on div "Kit" at bounding box center [176, 488] width 28 height 14
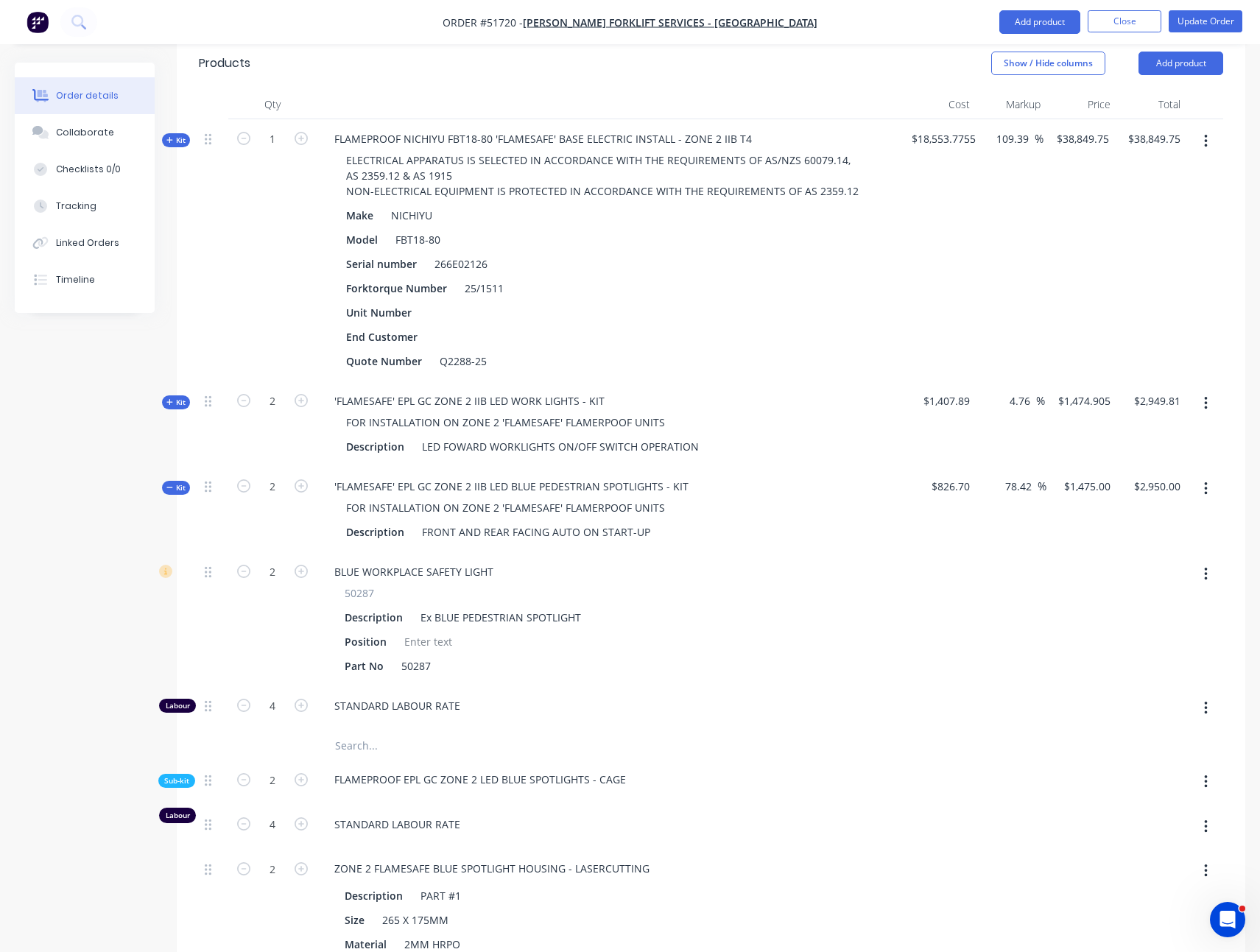
click at [178, 397] on span "Kit" at bounding box center [175, 403] width 19 height 11
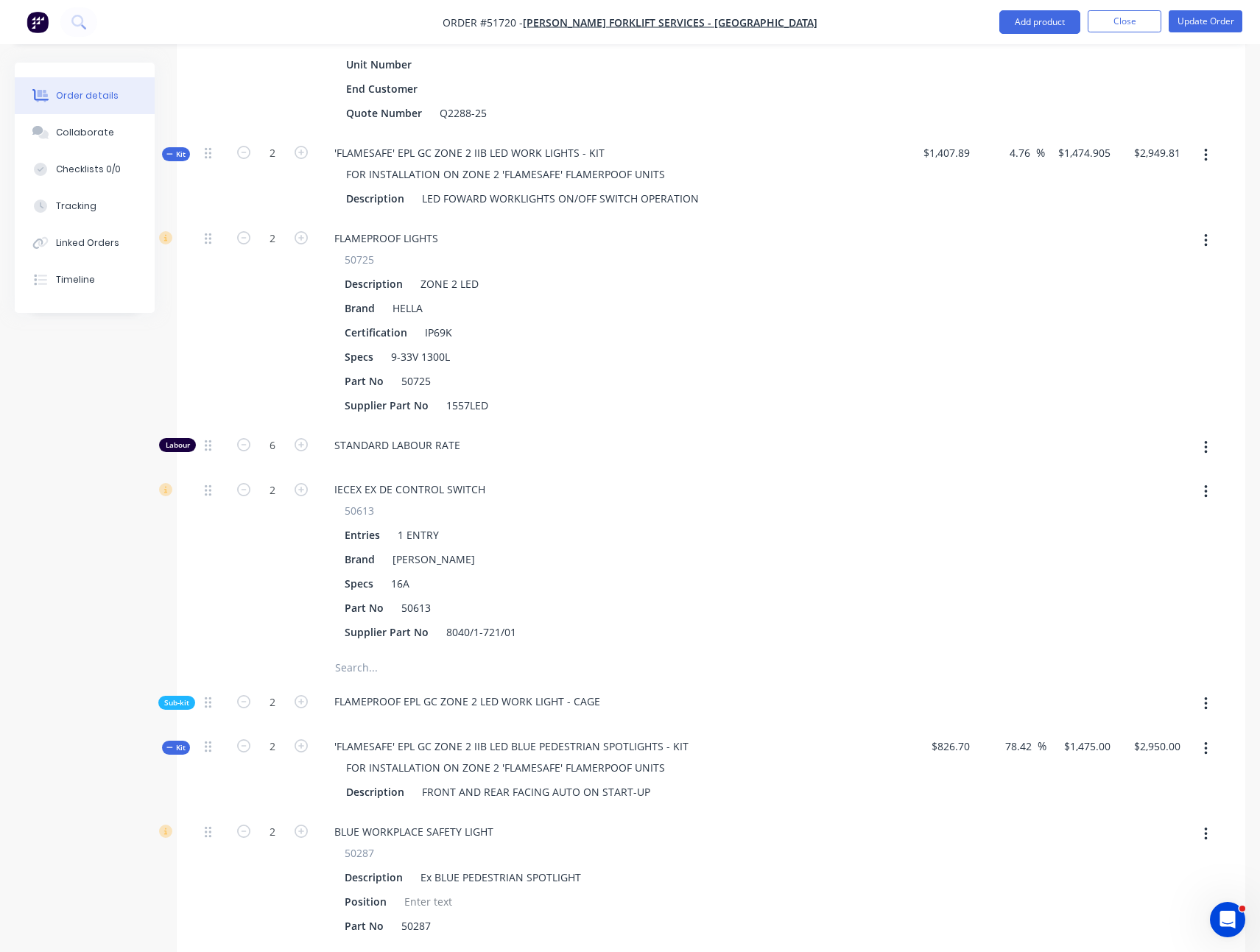
scroll to position [693, 0]
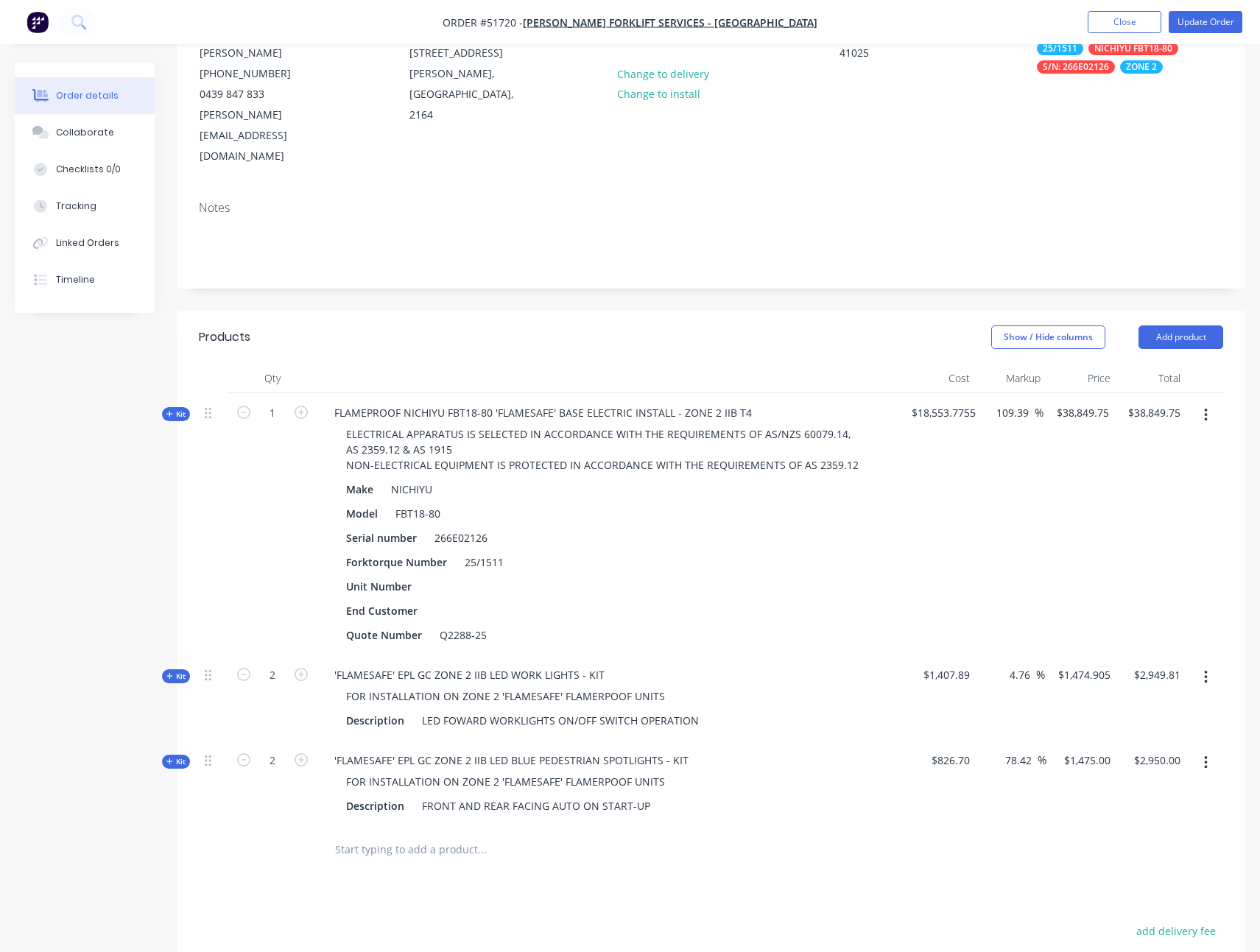
scroll to position [438, 0]
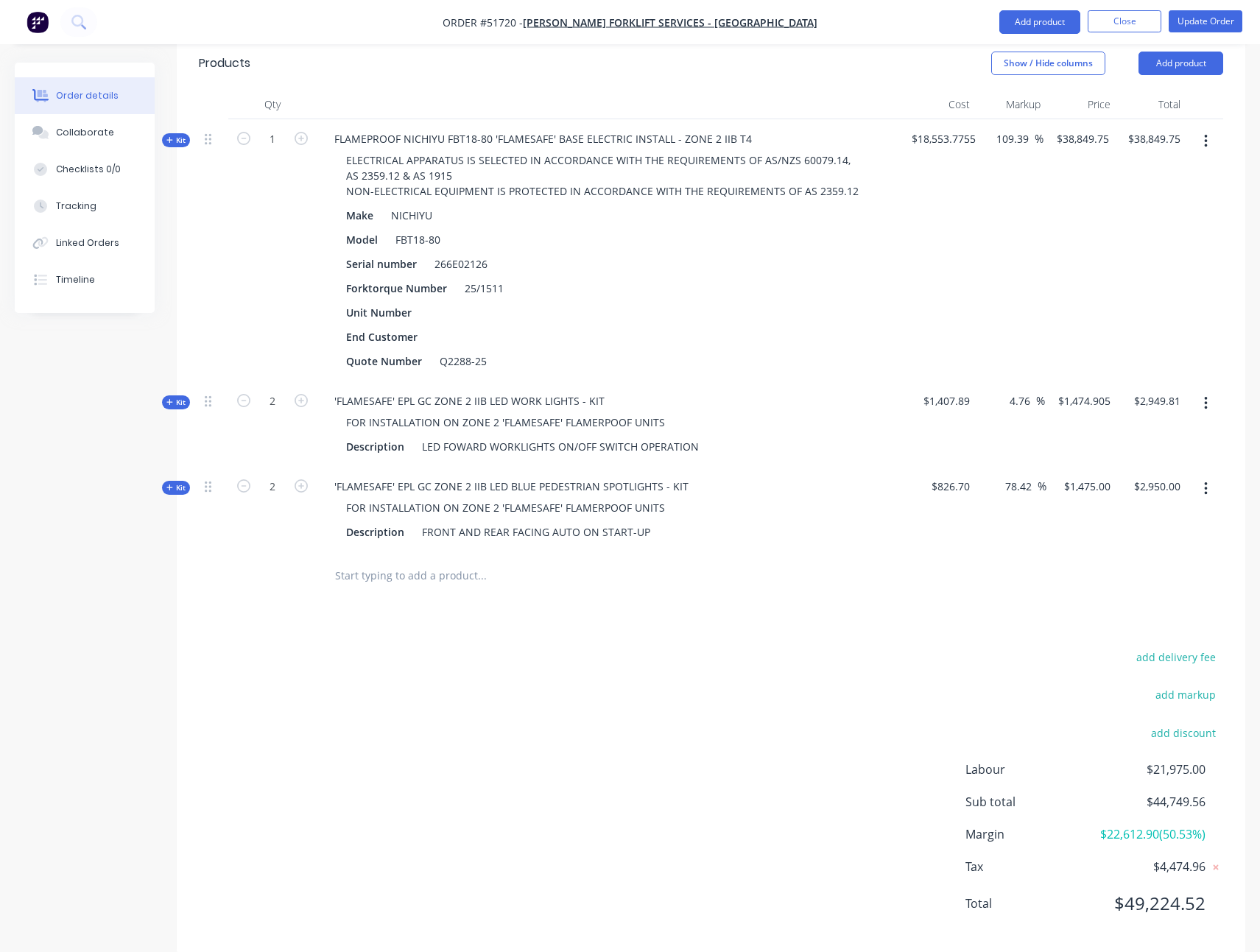
click at [179, 483] on span "Kit" at bounding box center [175, 488] width 19 height 11
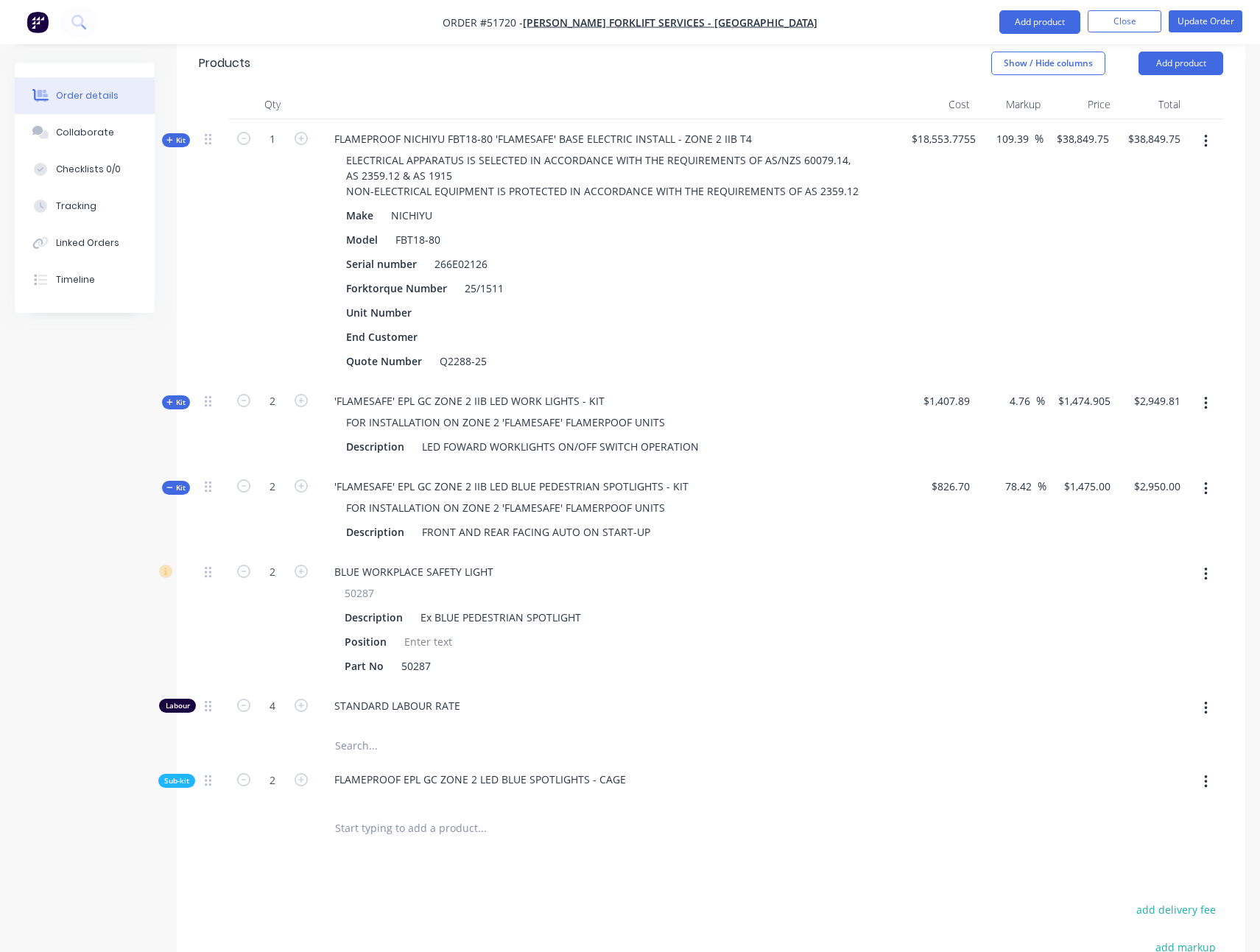
click at [182, 775] on span "Sub-kit" at bounding box center [177, 781] width 25 height 11
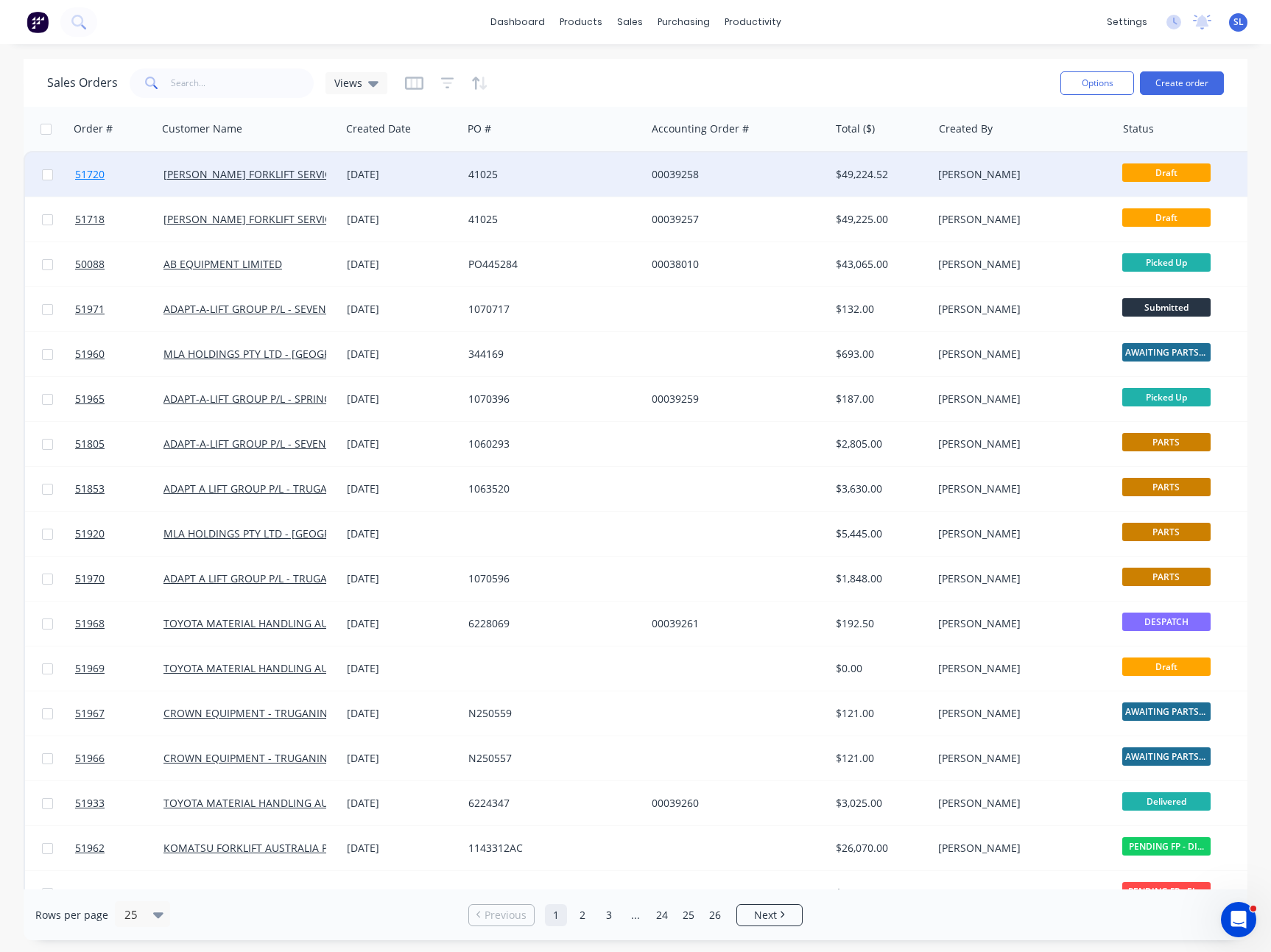
click at [88, 176] on span "51720" at bounding box center [90, 174] width 29 height 15
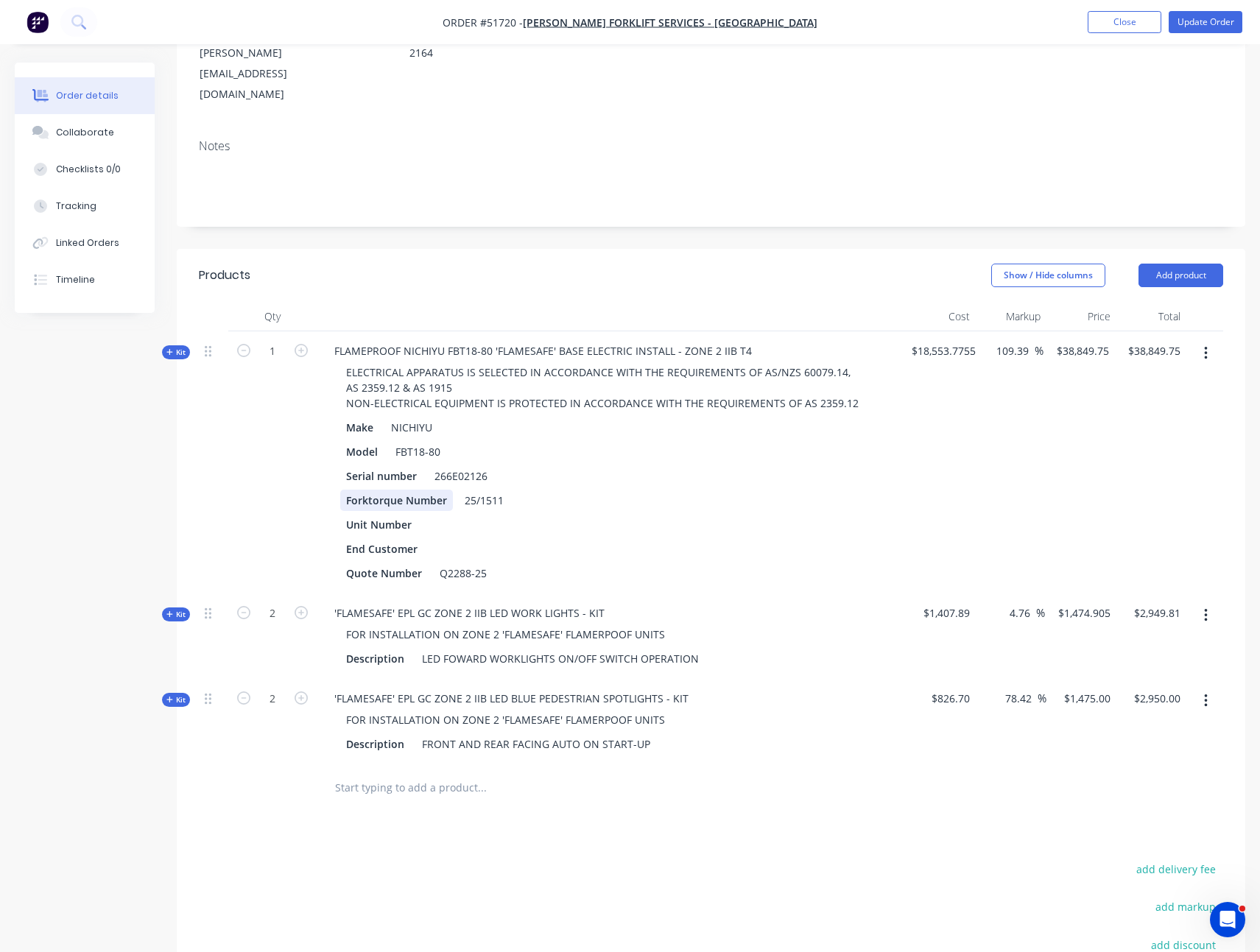
scroll to position [319, 0]
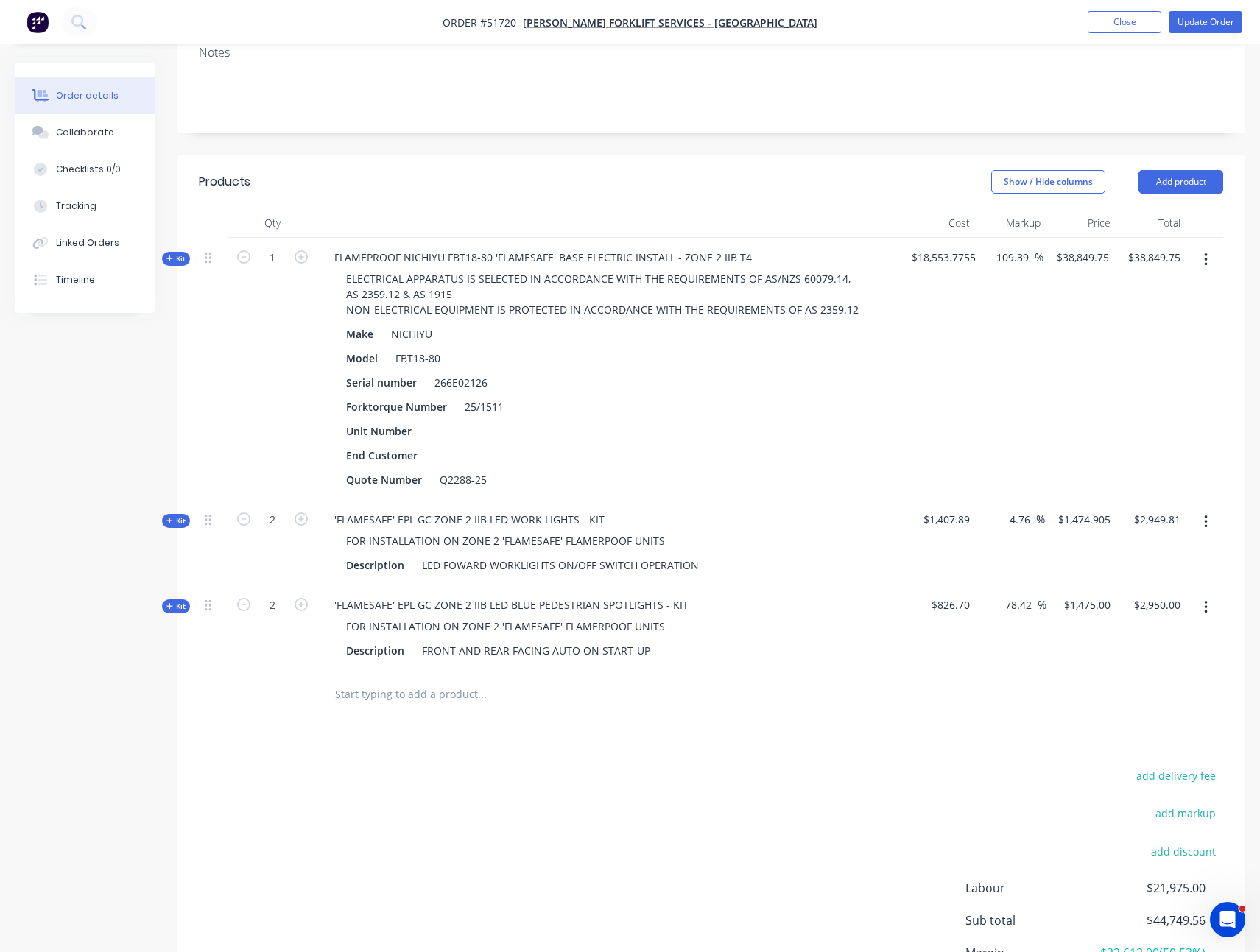
click at [154, 565] on div "Created by [PERSON_NAME] Created [DATE] Required [DATE] Assigned to Add team me…" at bounding box center [630, 419] width 1231 height 1351
click at [174, 253] on span "Kit" at bounding box center [175, 258] width 19 height 11
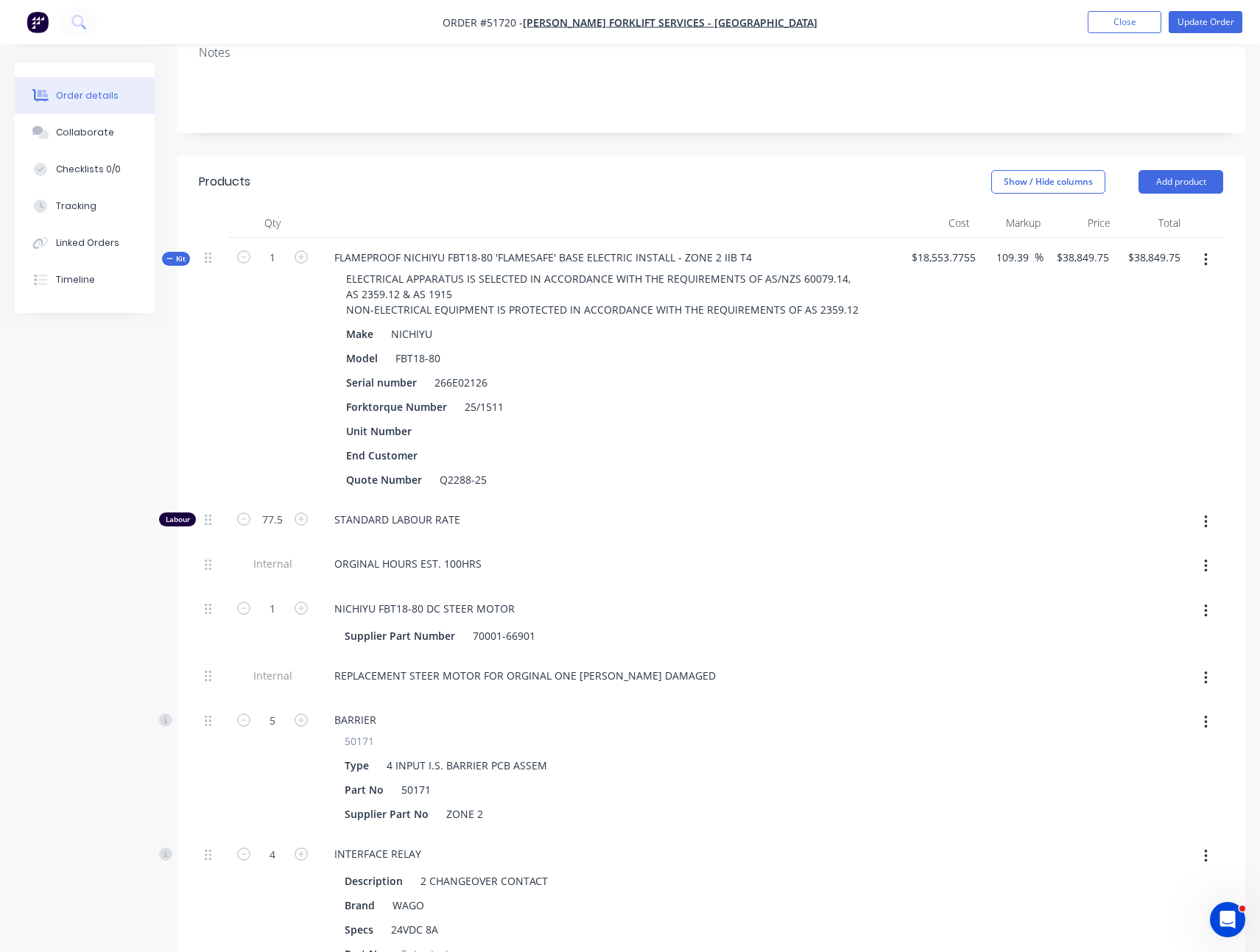
click at [174, 253] on span "Kit" at bounding box center [175, 258] width 19 height 11
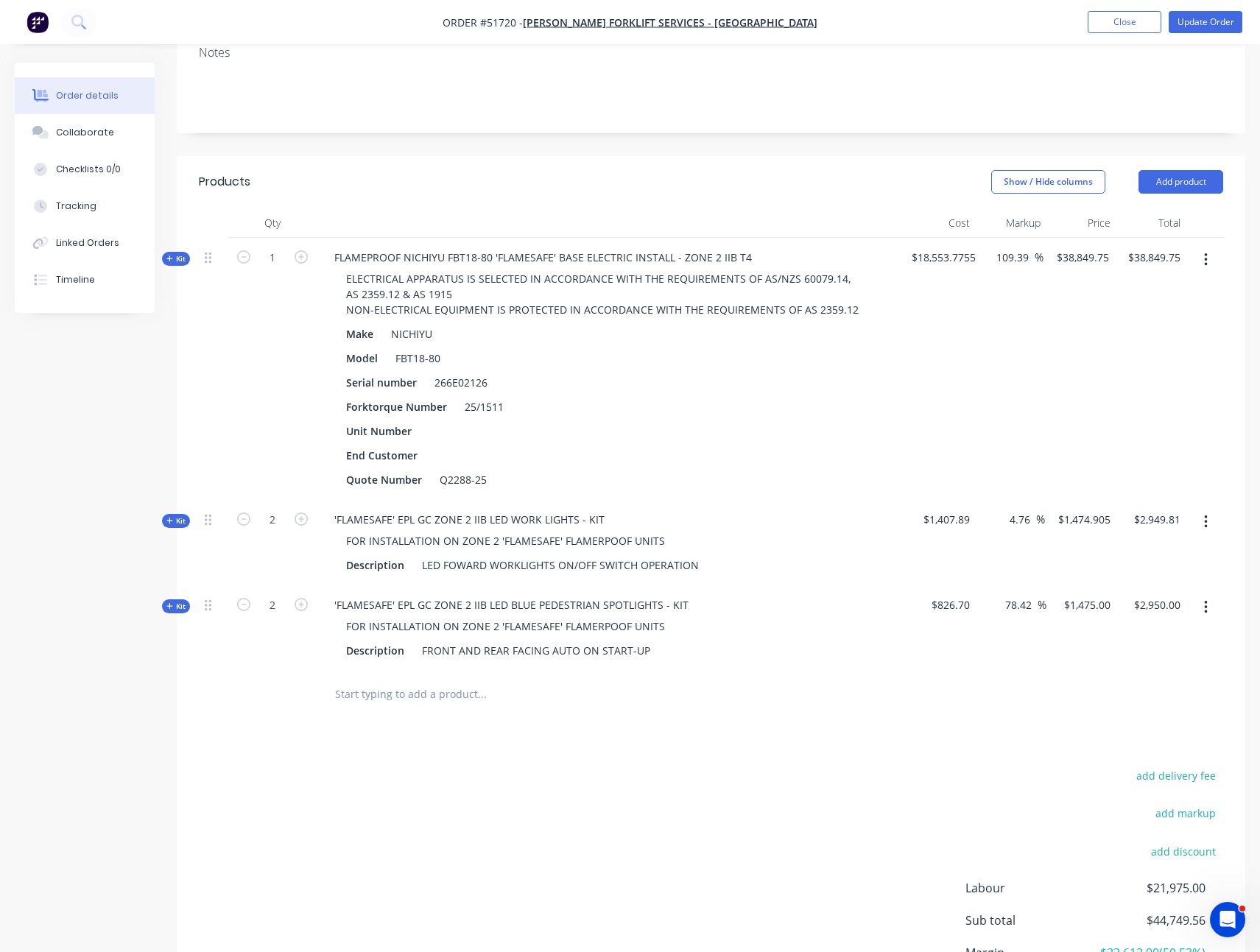
click at [181, 515] on span "Kit" at bounding box center [175, 521] width 19 height 11
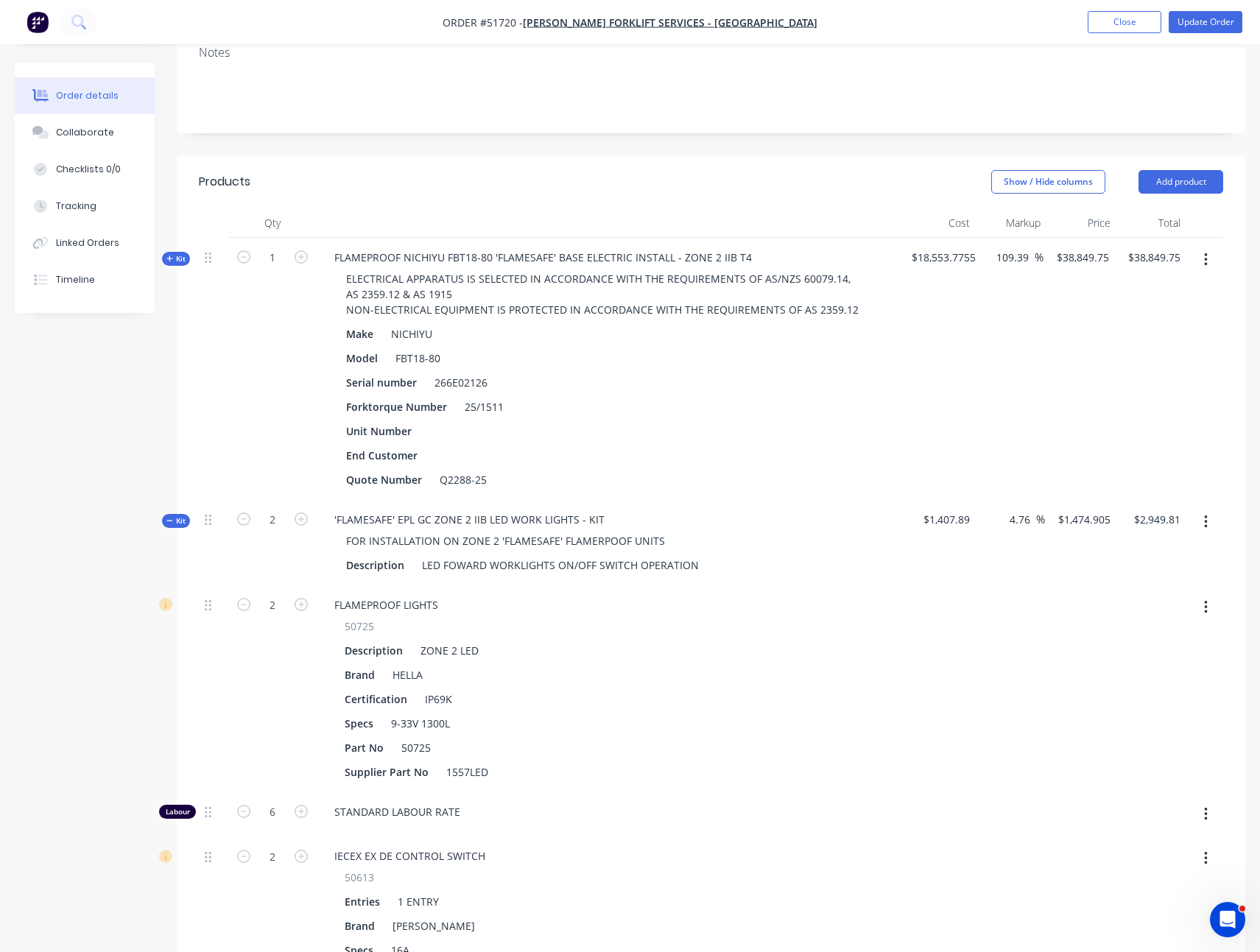
click at [181, 515] on span "Kit" at bounding box center [175, 521] width 19 height 11
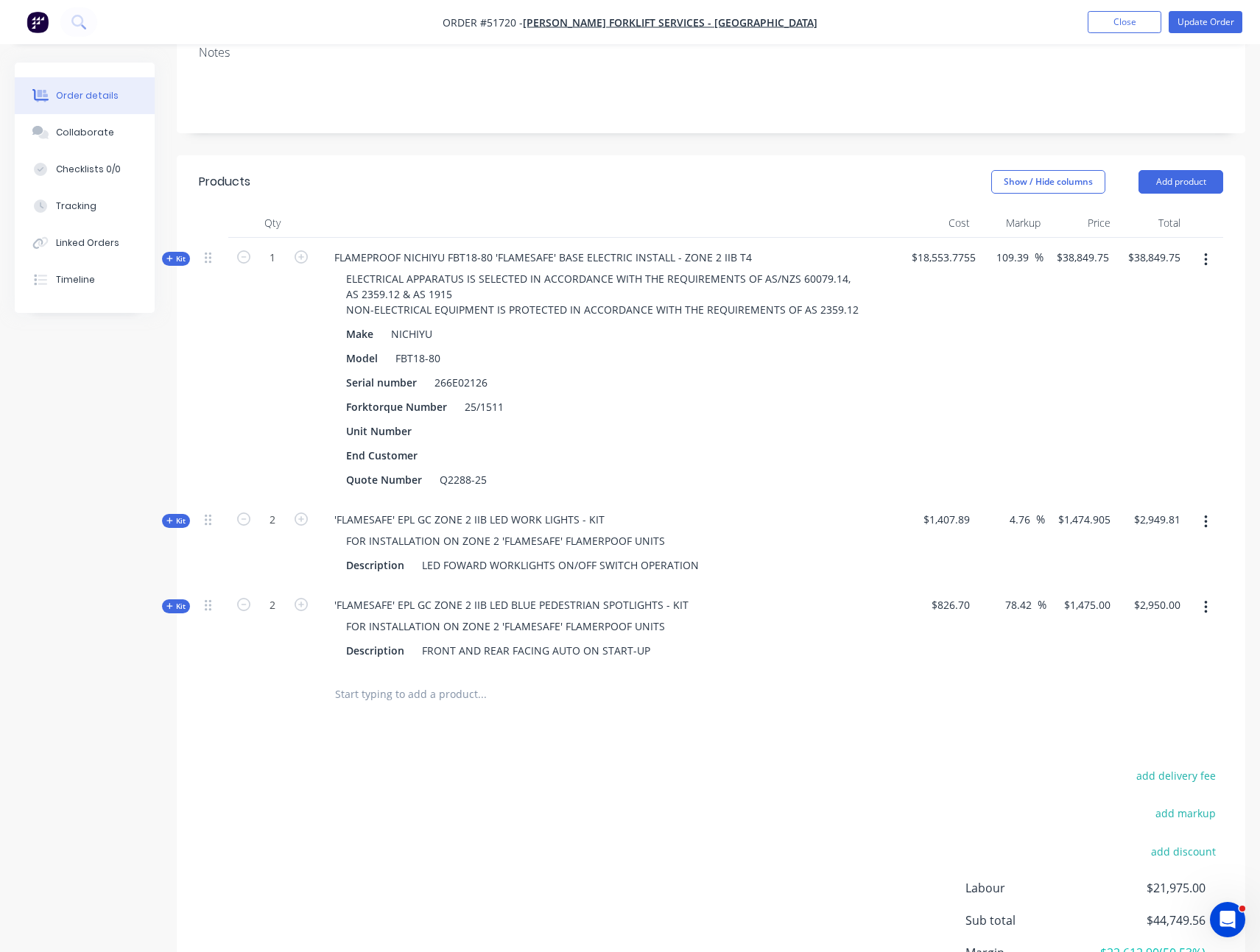
click at [182, 515] on span "Kit" at bounding box center [175, 521] width 19 height 11
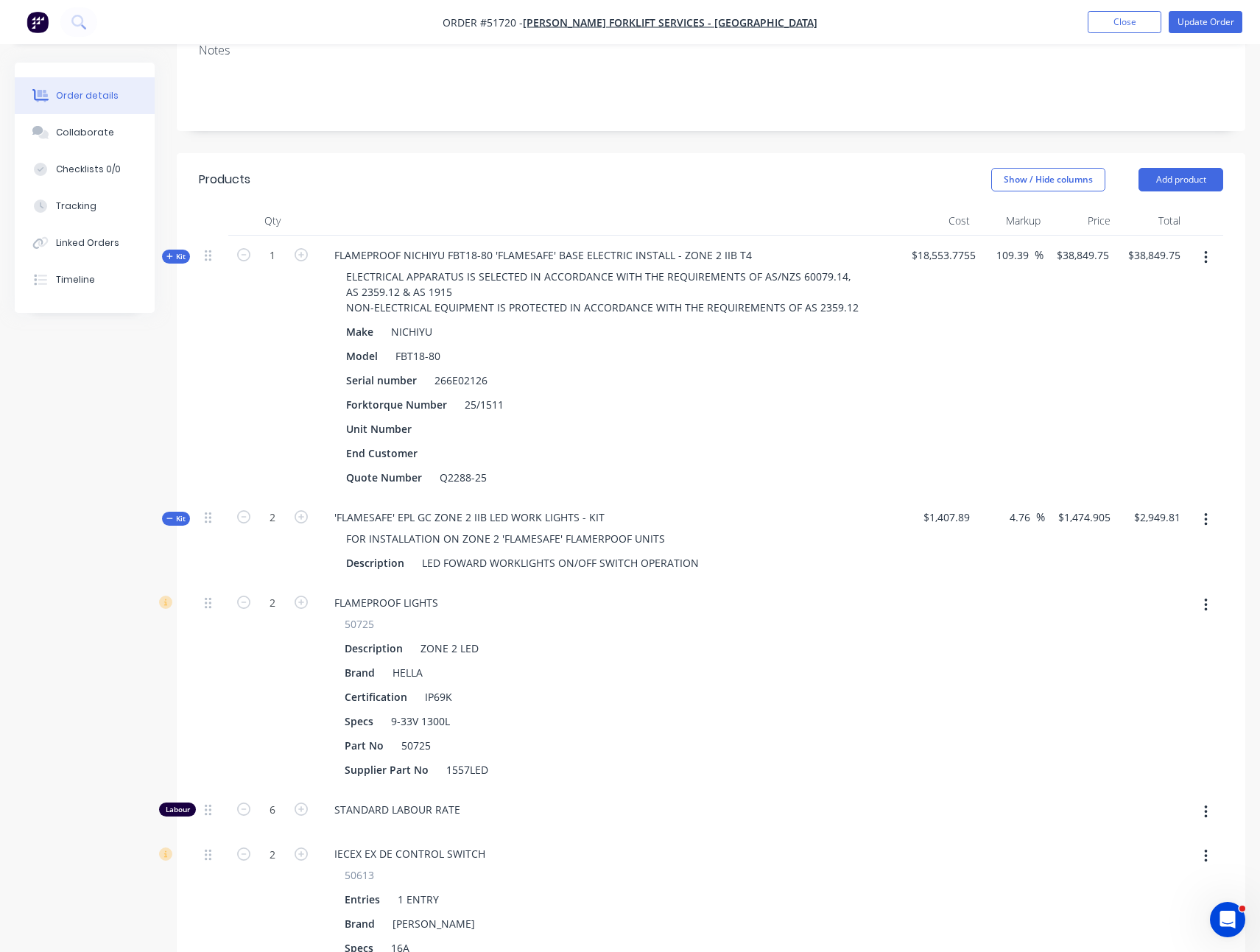
scroll to position [322, 0]
click at [508, 497] on div "'FLAMESAFE' EPL GC ZONE 2 IIB LED WORK LIGHTS - KIT FOR INSTALLATION ON ZONE 2 …" at bounding box center [611, 540] width 589 height 85
click at [509, 506] on div "'FLAMESAFE' EPL GC ZONE 2 IIB LED WORK LIGHTS - KIT" at bounding box center [469, 517] width 294 height 22
copy div "'FLAMESAFE' EPL GC ZONE 2 IIB LED WORK LIGHTS - KIT"
click at [175, 513] on span "Kit" at bounding box center [175, 518] width 19 height 11
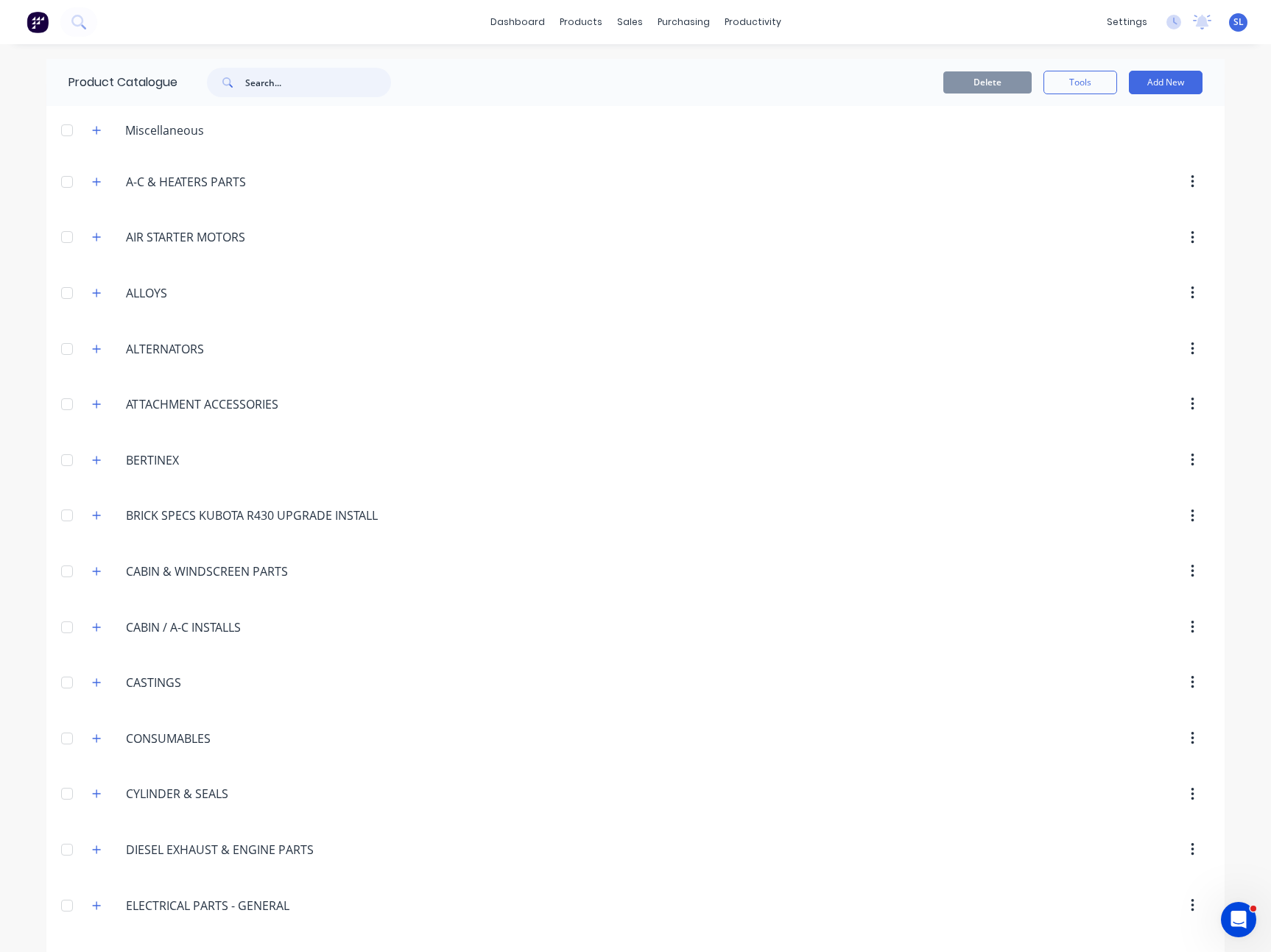
click at [293, 90] on input "text" at bounding box center [318, 82] width 146 height 29
paste input "'FLAMESAFE' EPL GC ZONE 2 IIB LED WORK LIGHTS - KIT"
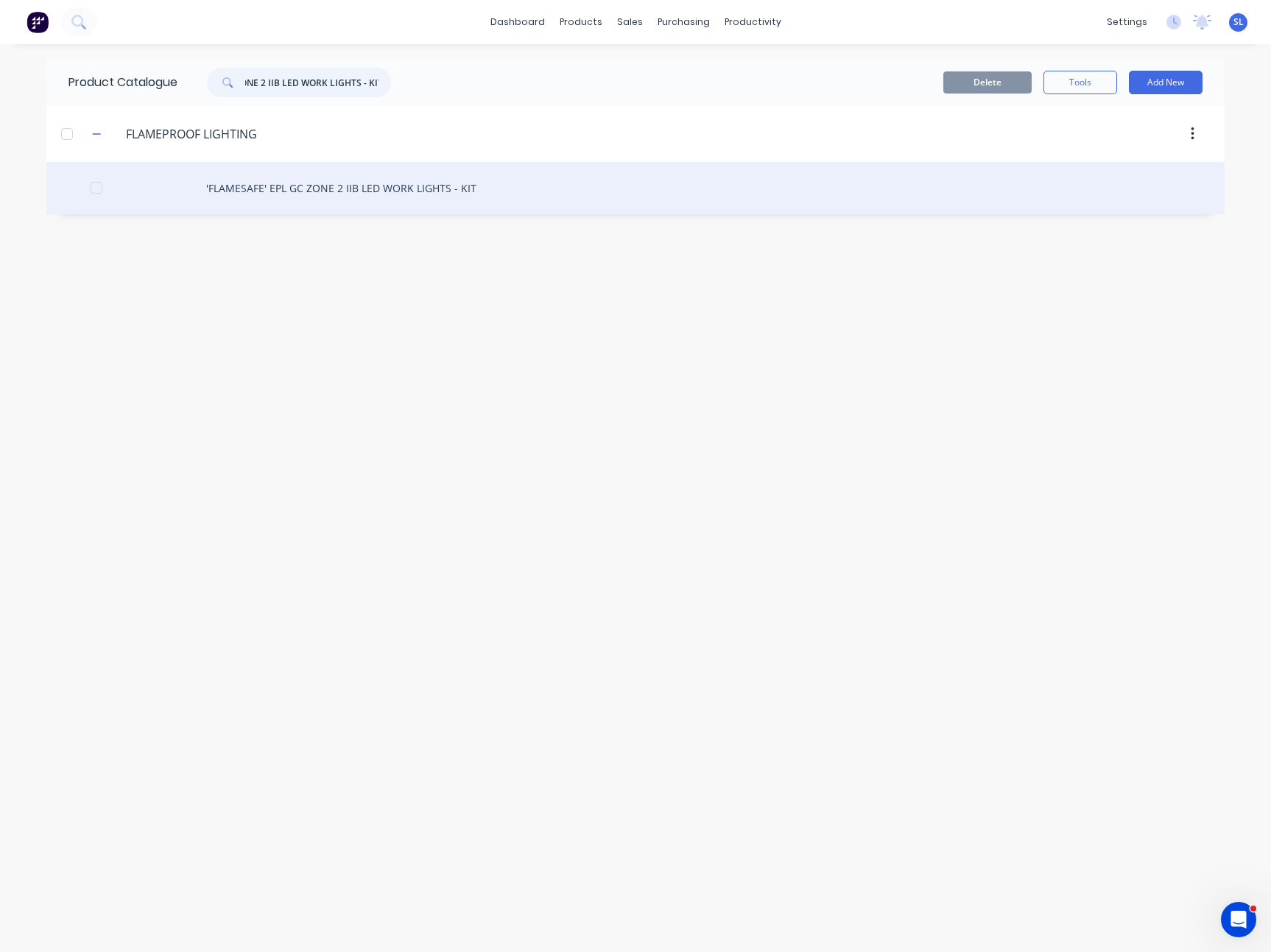
type input "'FLAMESAFE' EPL GC ZONE 2 IIB LED WORK LIGHTS - KIT"
click at [274, 184] on div "'FLAMESAFE' EPL GC ZONE 2 IIB LED WORK LIGHTS - KIT" at bounding box center [636, 188] width 1178 height 52
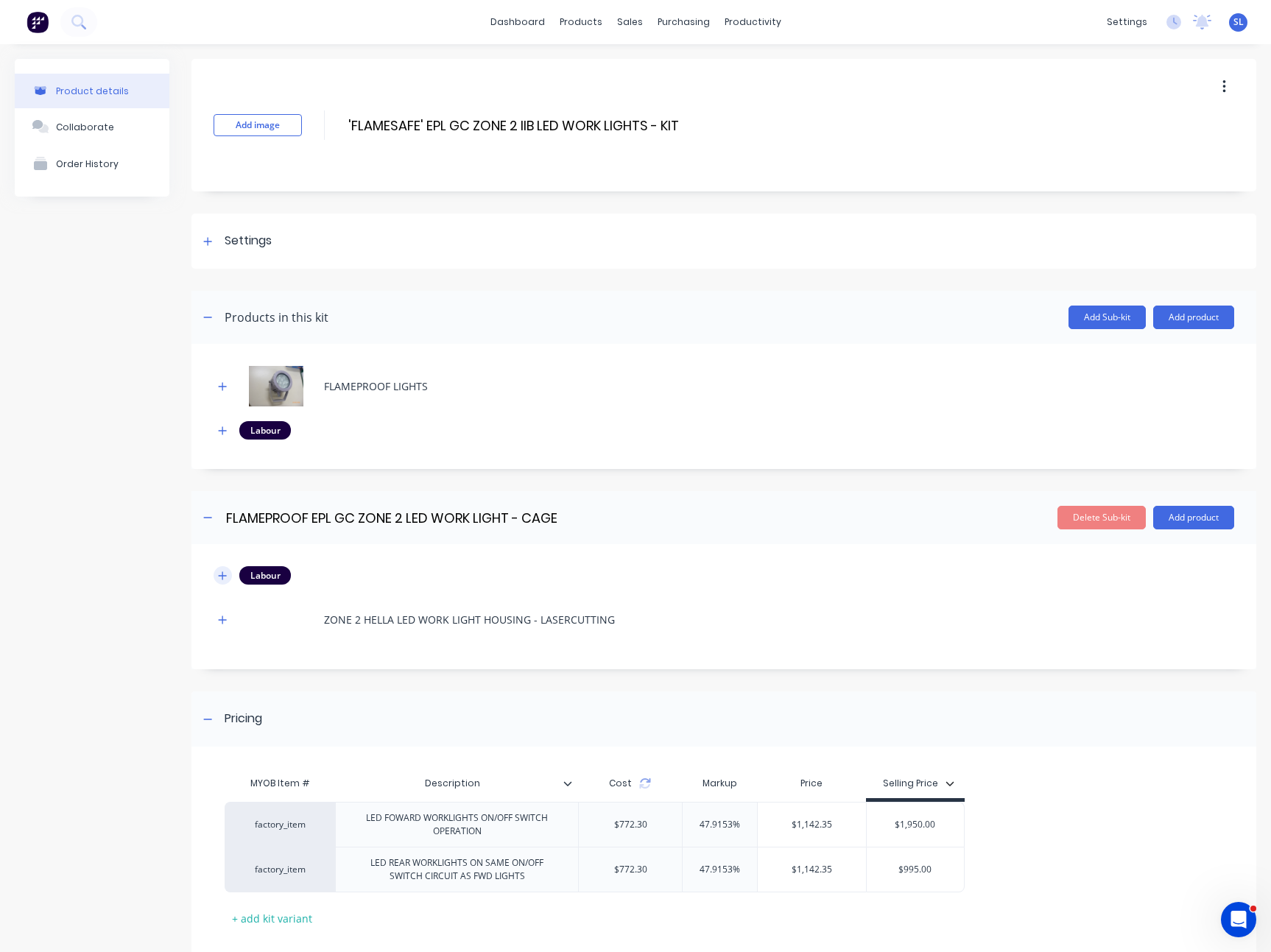
click at [226, 580] on icon "button" at bounding box center [222, 576] width 9 height 10
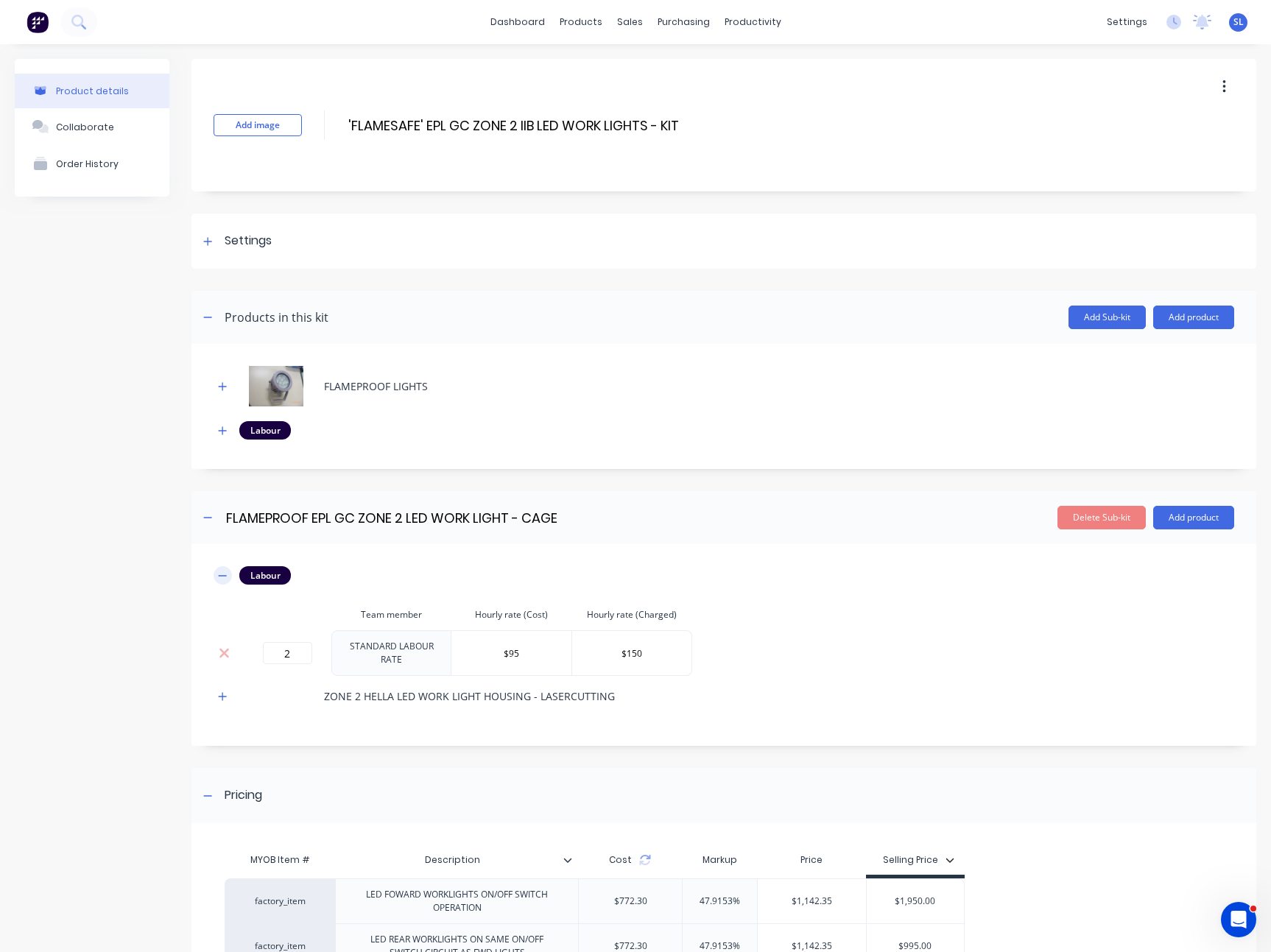
click at [226, 580] on icon "button" at bounding box center [222, 576] width 9 height 10
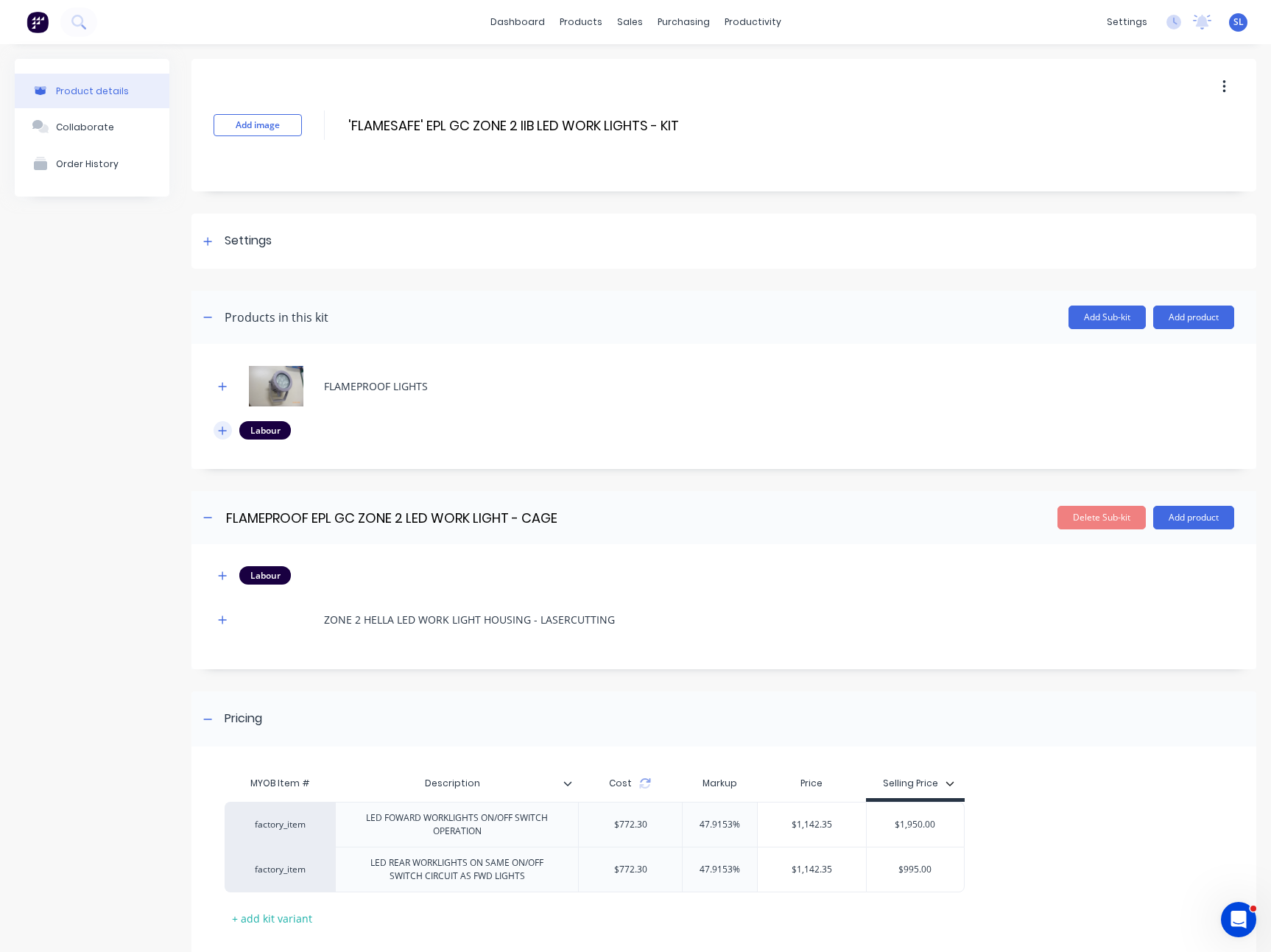
click at [230, 430] on button "button" at bounding box center [223, 431] width 19 height 19
